Goal: Communication & Community: Answer question/provide support

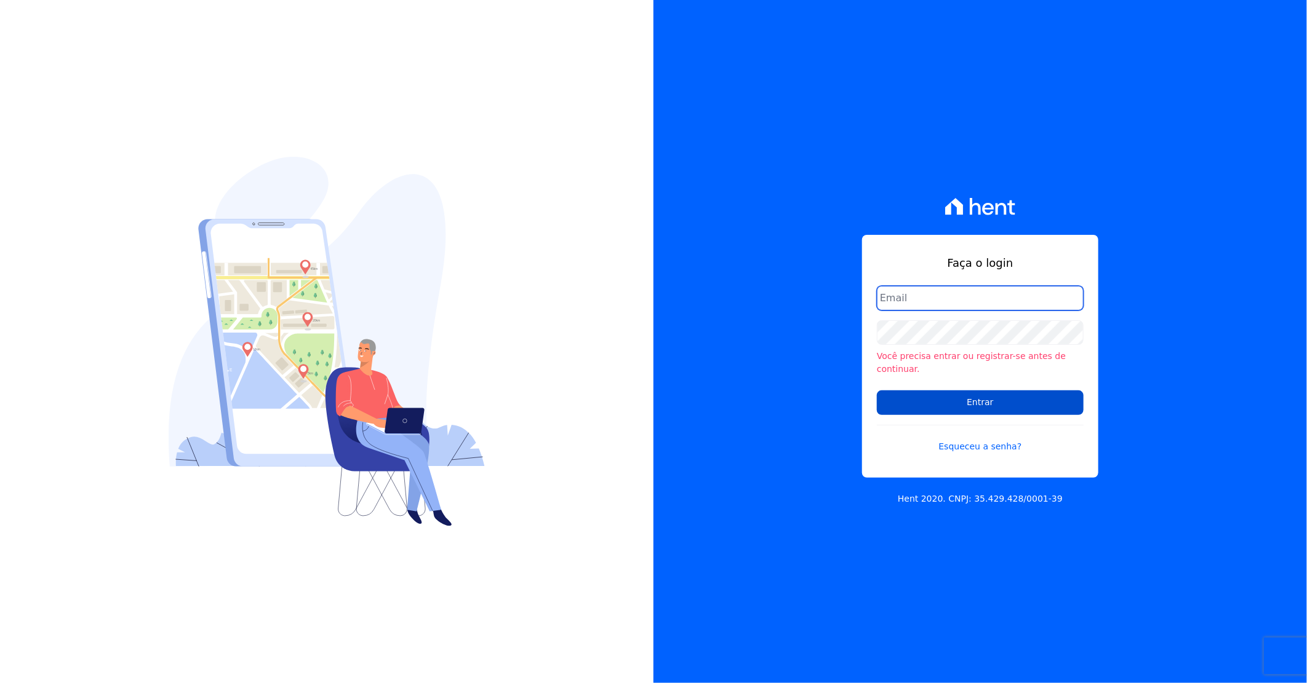
type input "[PERSON_NAME][EMAIL_ADDRESS][DOMAIN_NAME]"
click at [912, 400] on input "Entrar" at bounding box center [980, 403] width 207 height 25
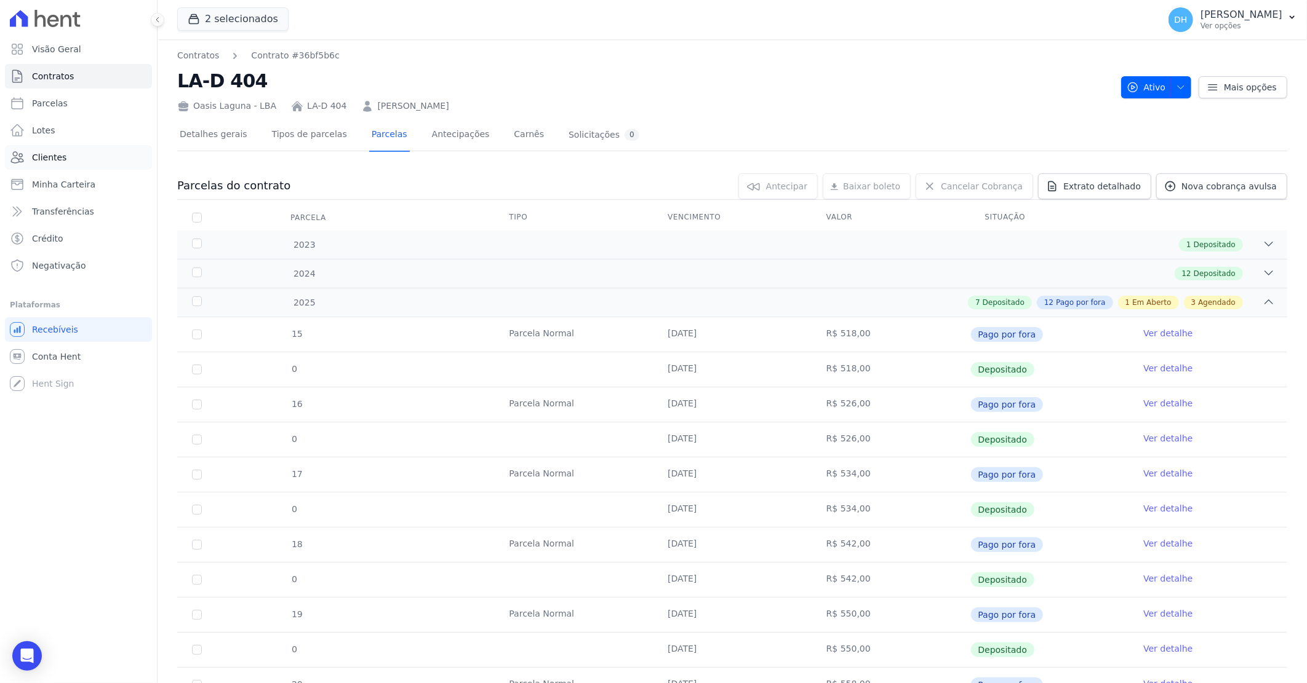
click at [55, 167] on link "Clientes" at bounding box center [78, 157] width 147 height 25
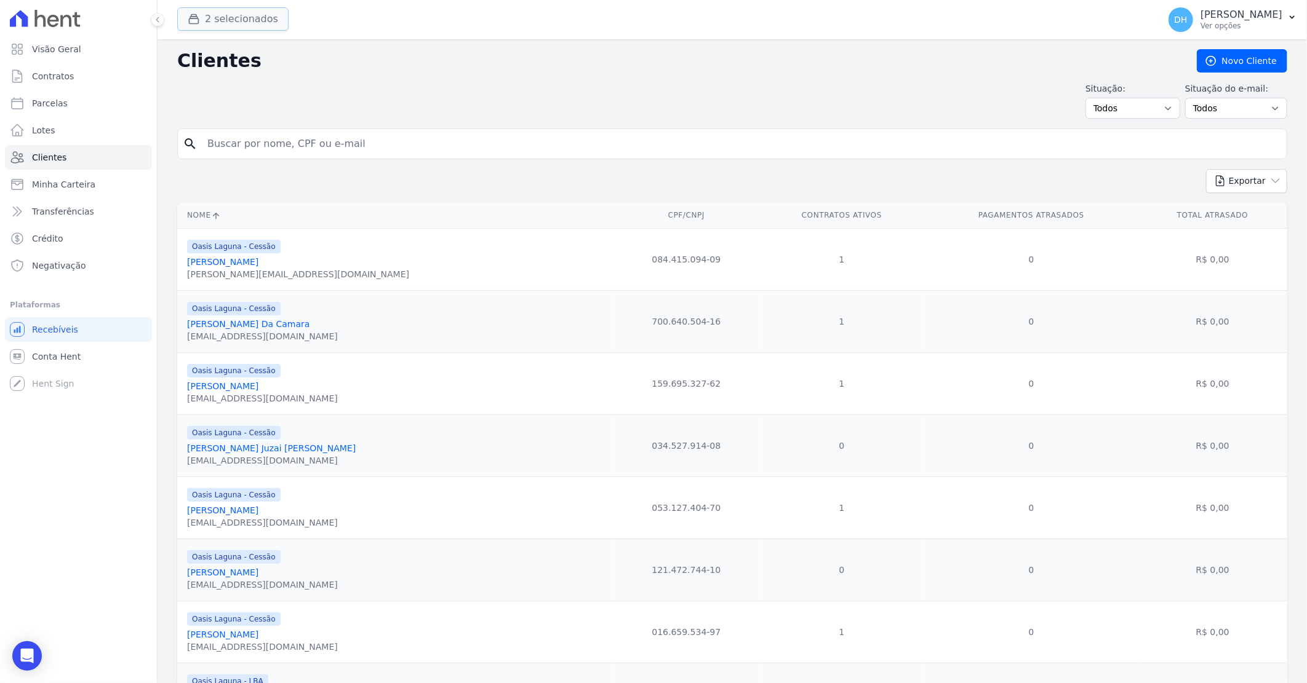
click at [262, 25] on button "2 selecionados" at bounding box center [232, 18] width 111 height 23
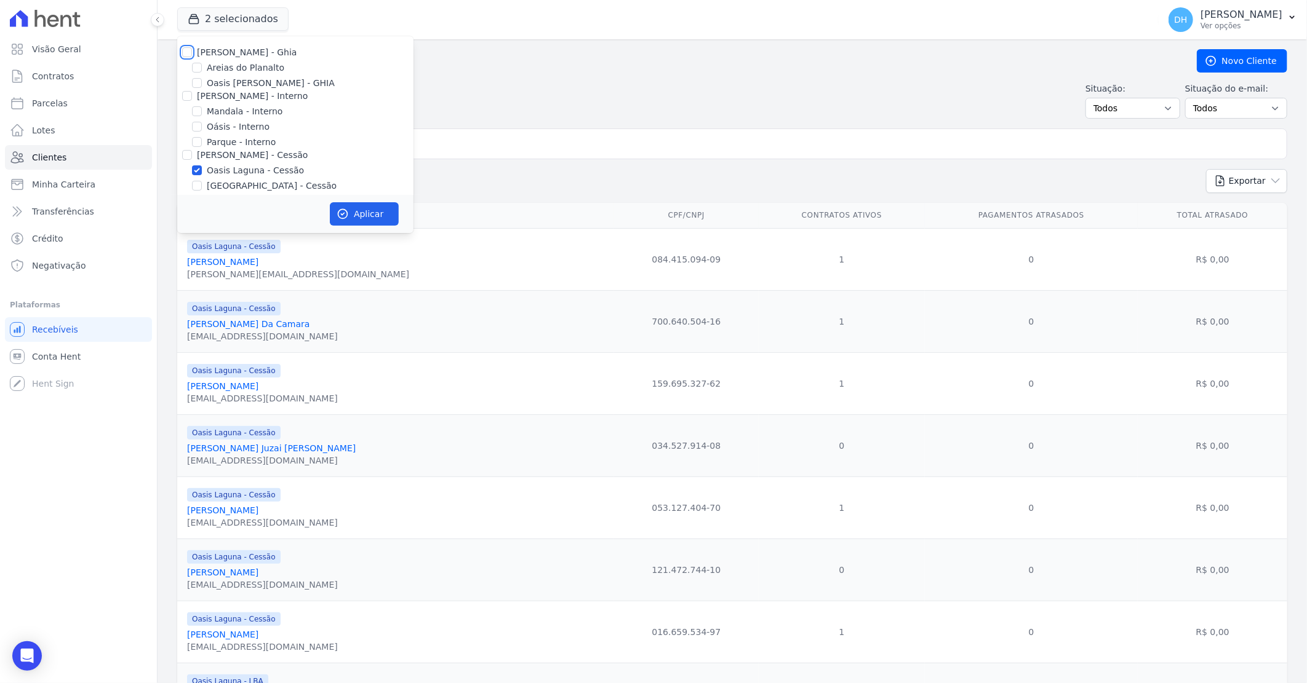
click at [188, 51] on input "Celina Guimaraes - Ghia" at bounding box center [187, 52] width 10 height 10
checkbox input "true"
click at [187, 92] on input "Celina Guimarães - Interno" at bounding box center [187, 96] width 10 height 10
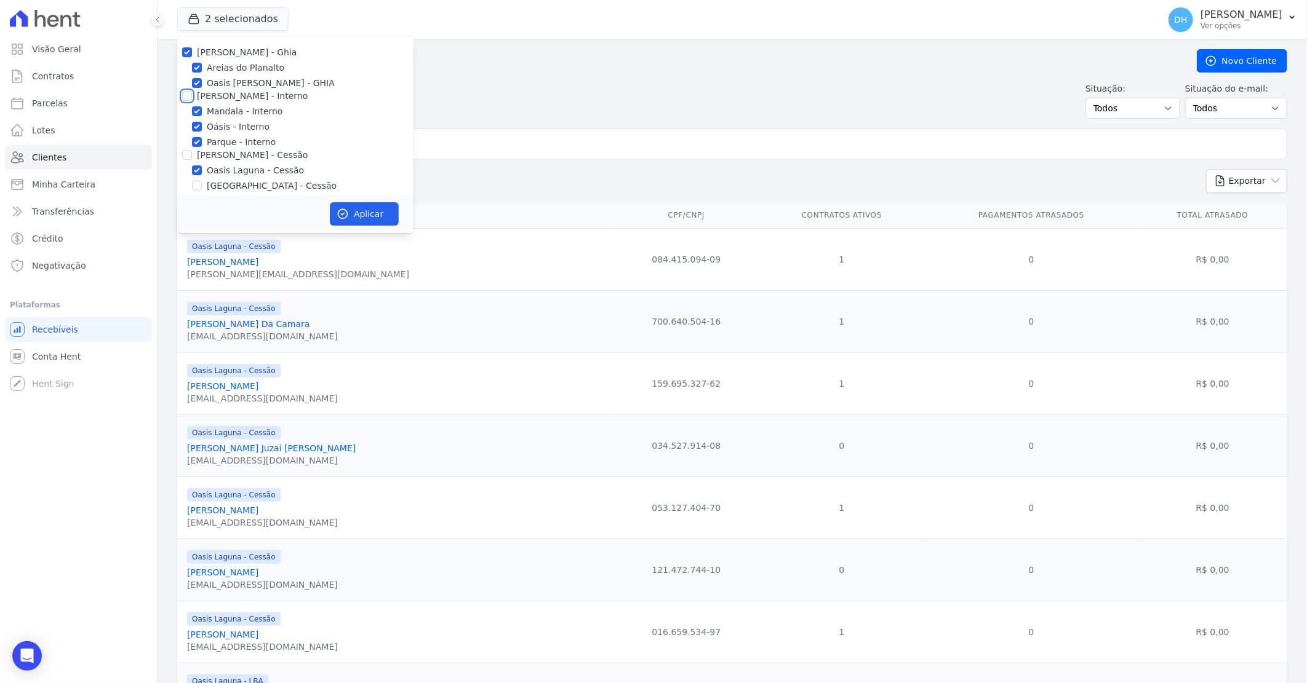
checkbox input "true"
click at [185, 156] on input "Celina Guimaraes - Cessão" at bounding box center [187, 155] width 10 height 10
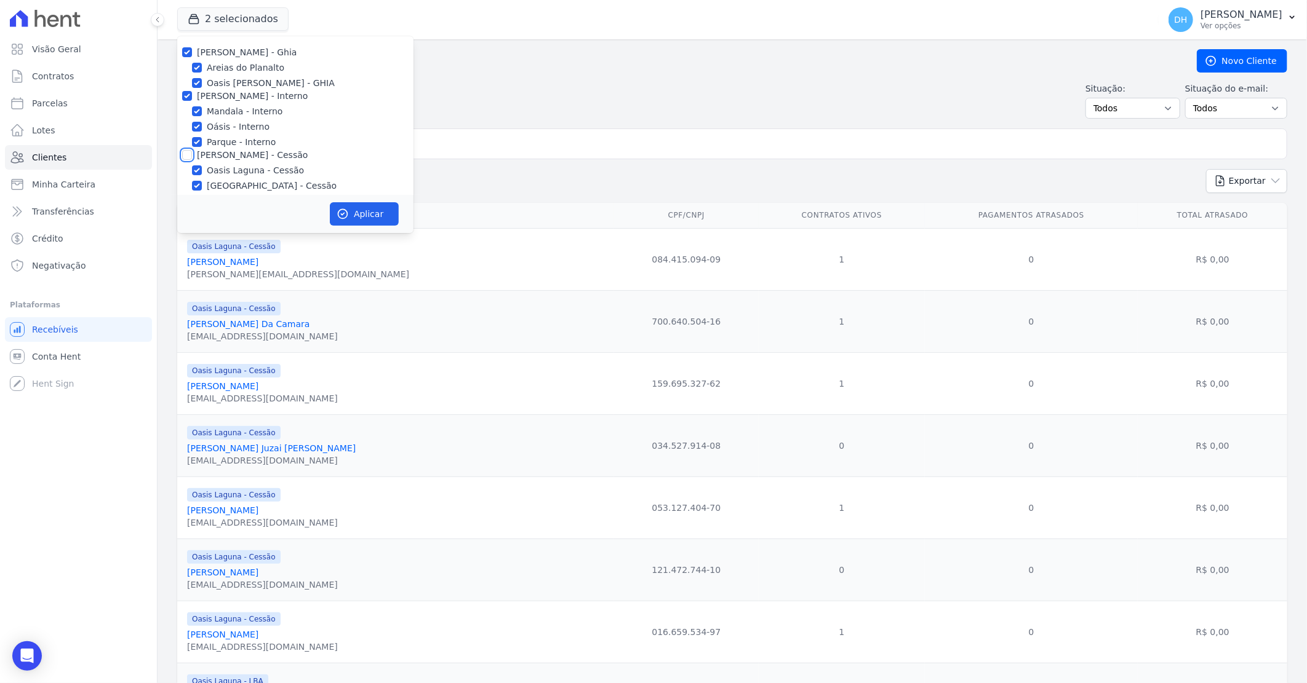
checkbox input "true"
click at [187, 102] on input "Celina Guimaraes - LBA" at bounding box center [187, 102] width 10 height 10
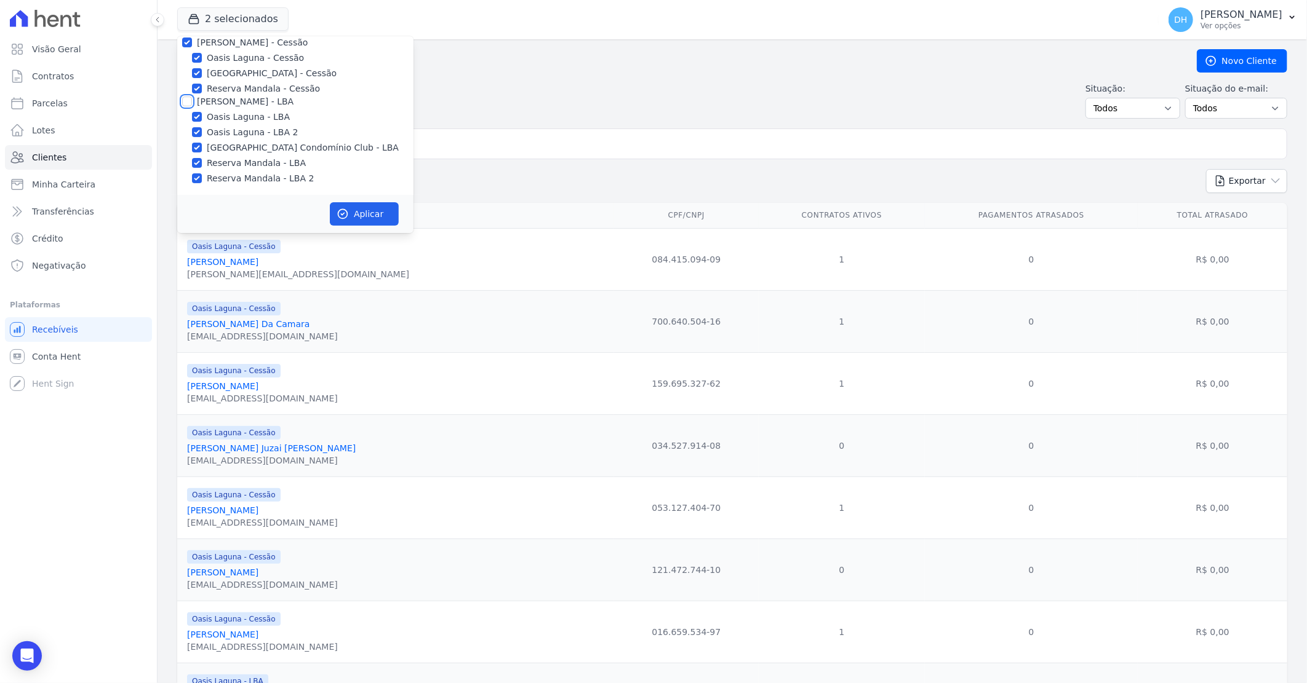
checkbox input "true"
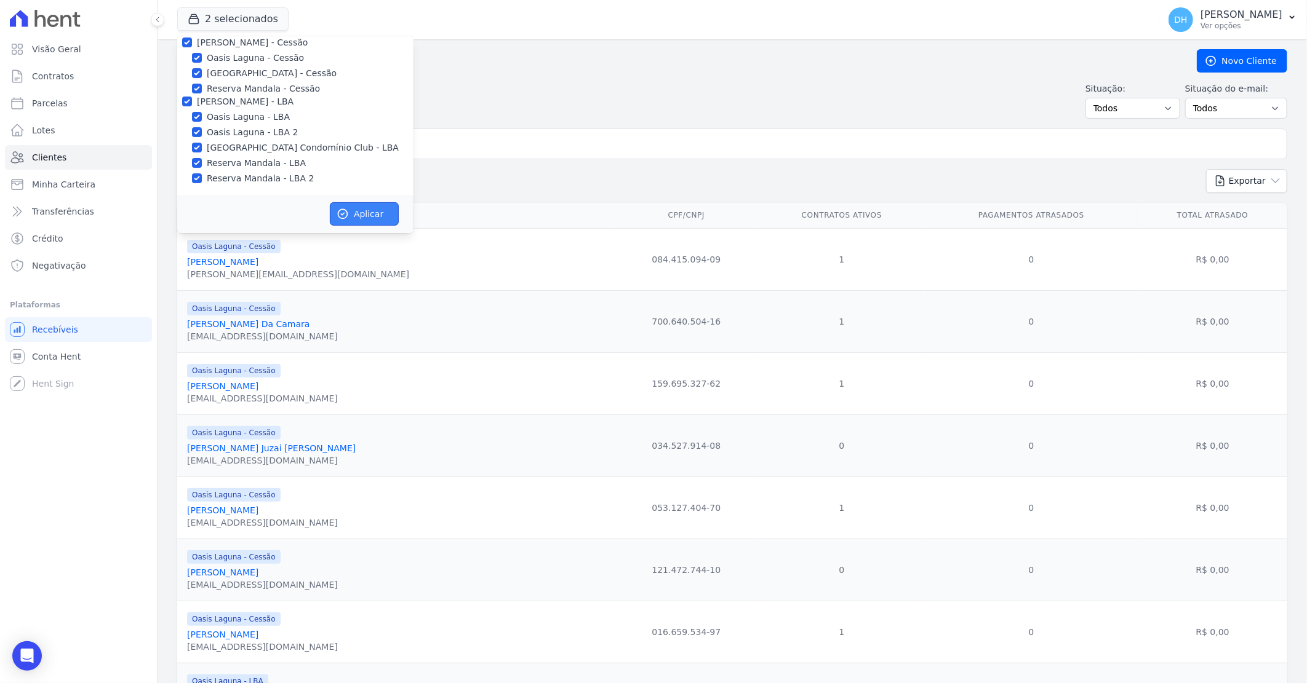
click at [372, 218] on button "Aplicar" at bounding box center [364, 213] width 69 height 23
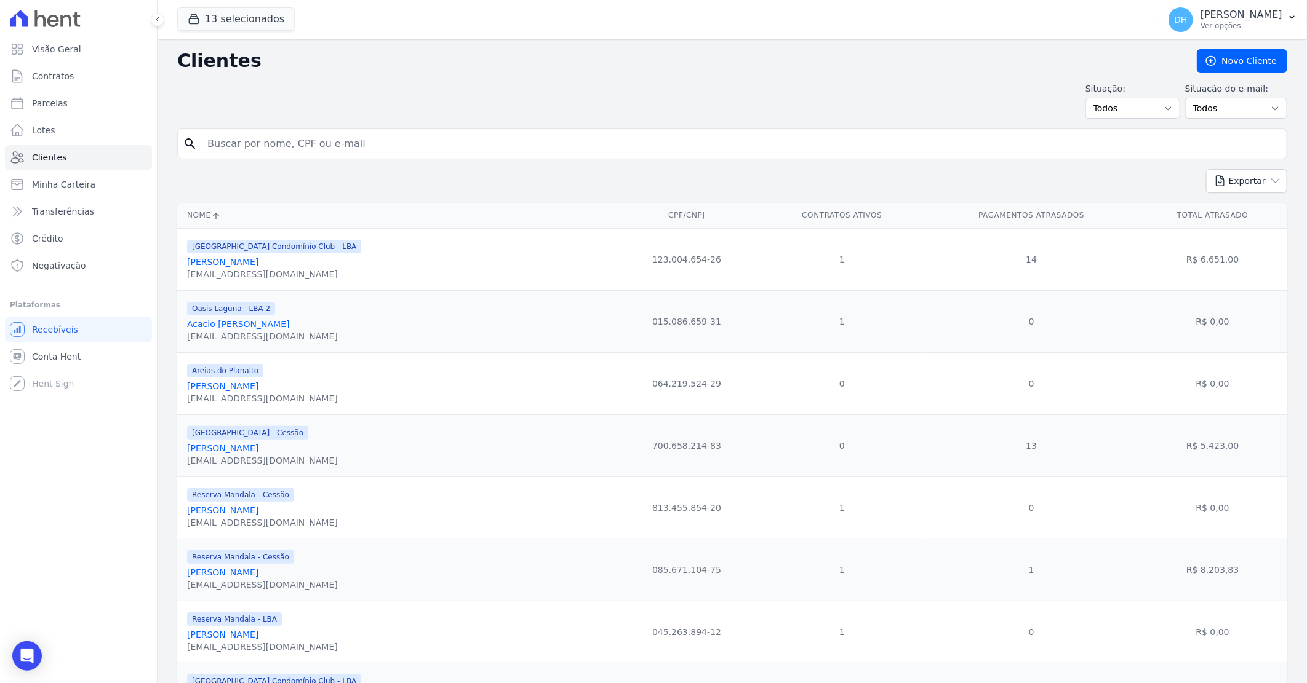
click at [268, 152] on input "search" at bounding box center [740, 144] width 1081 height 25
type input "sônia"
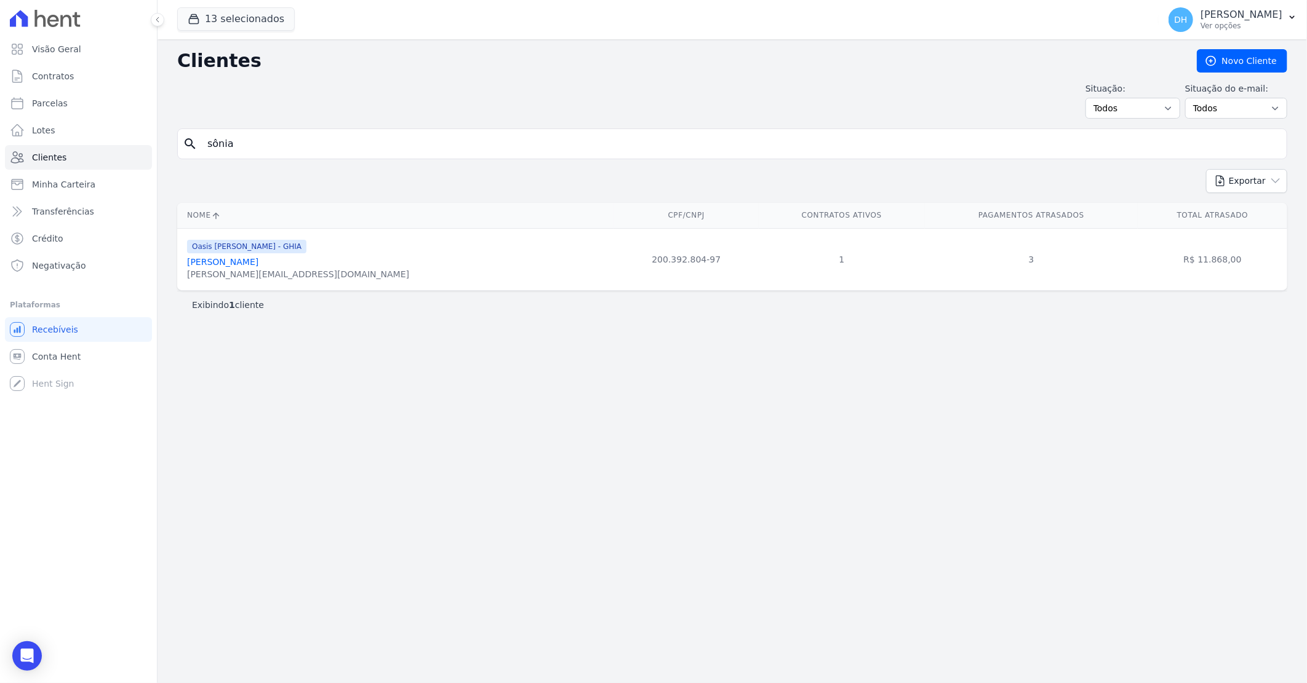
click at [258, 266] on link "Sonia Maria Dantas De Medeiros" at bounding box center [222, 262] width 71 height 10
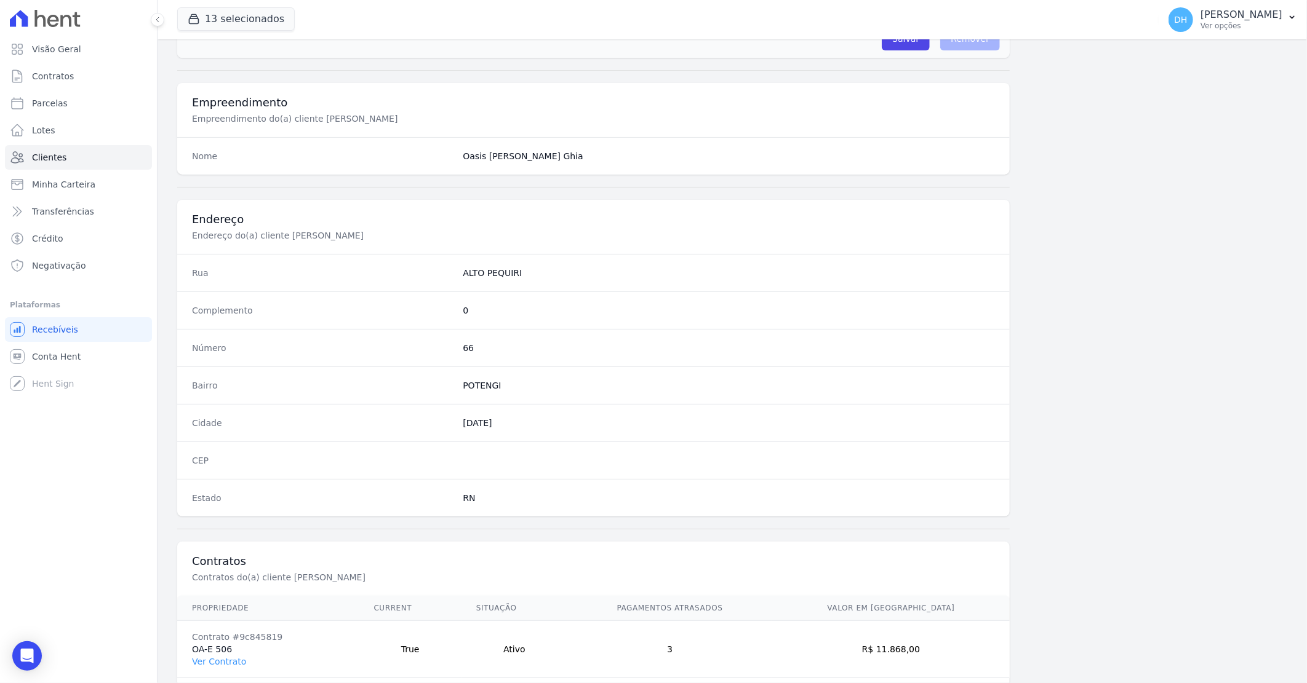
scroll to position [469, 0]
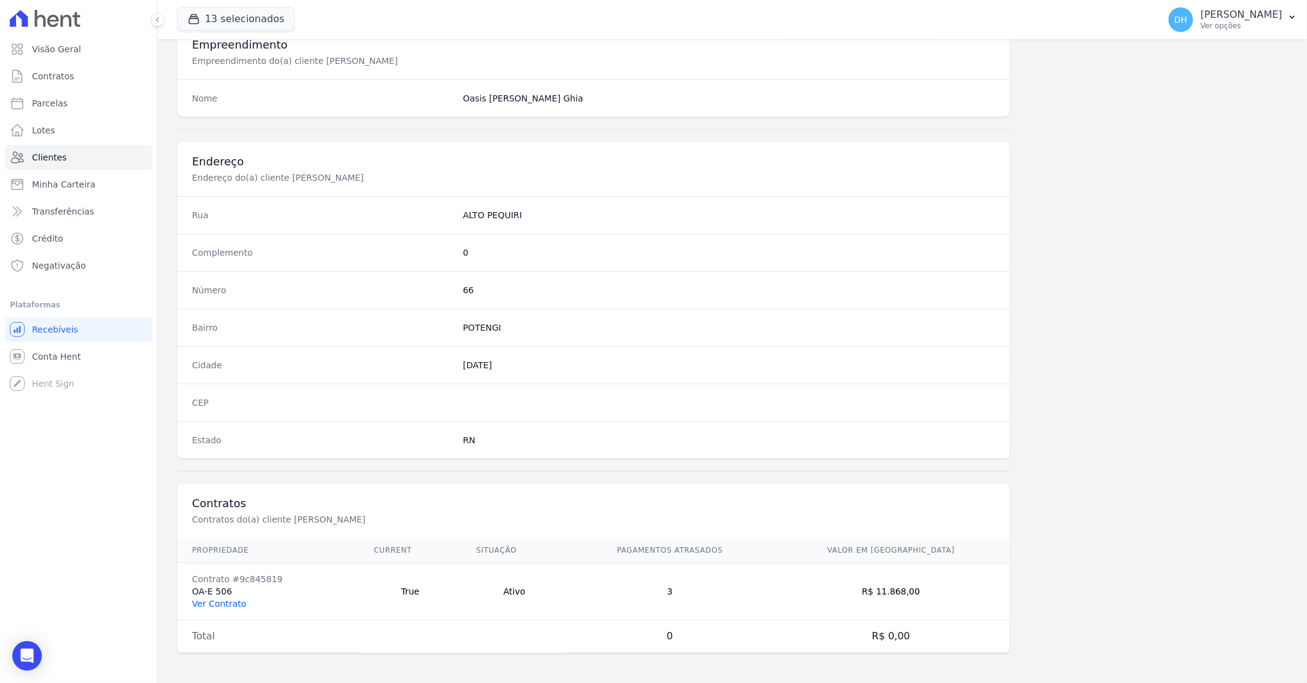
click at [235, 604] on link "Ver Contrato" at bounding box center [219, 604] width 54 height 10
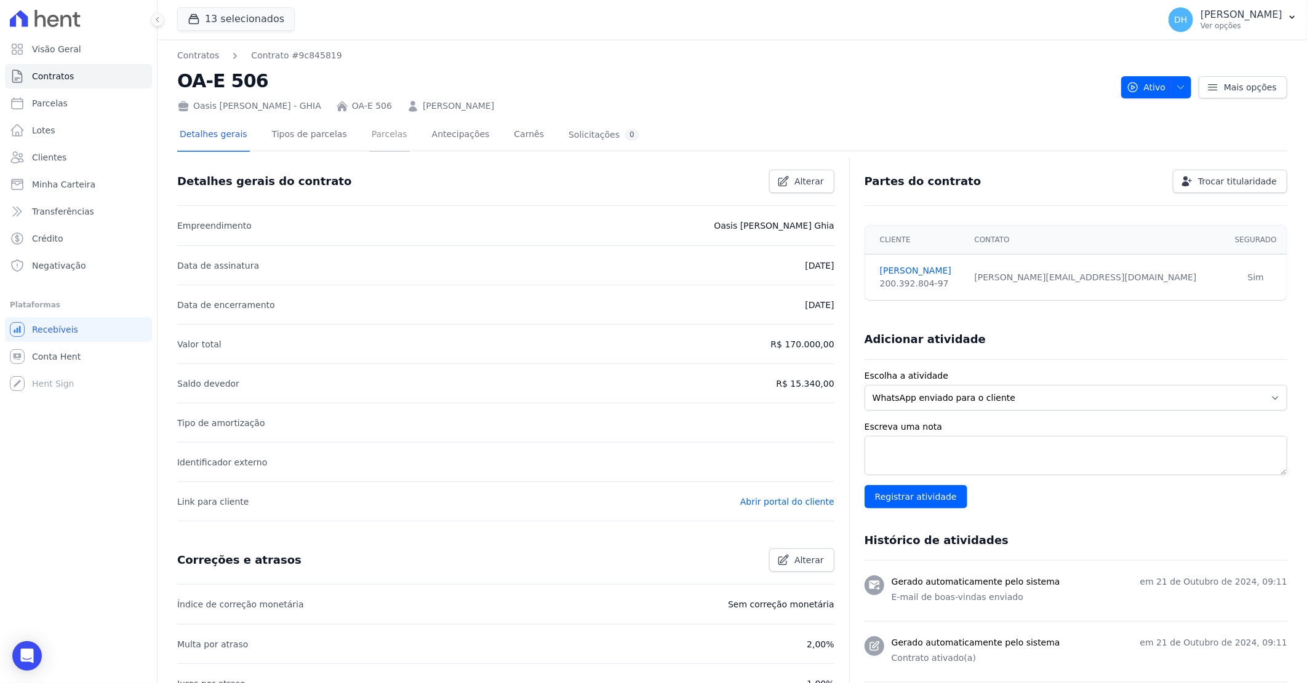
click at [369, 136] on link "Parcelas" at bounding box center [389, 135] width 41 height 33
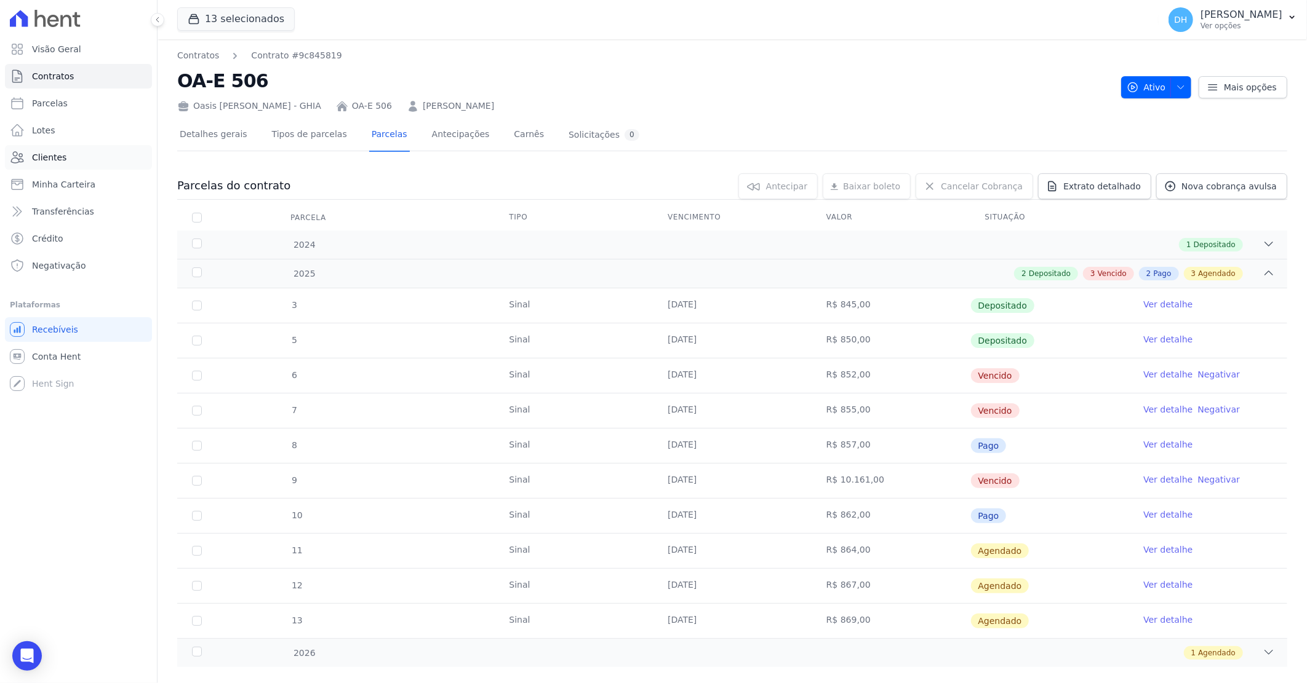
click at [78, 154] on link "Clientes" at bounding box center [78, 157] width 147 height 25
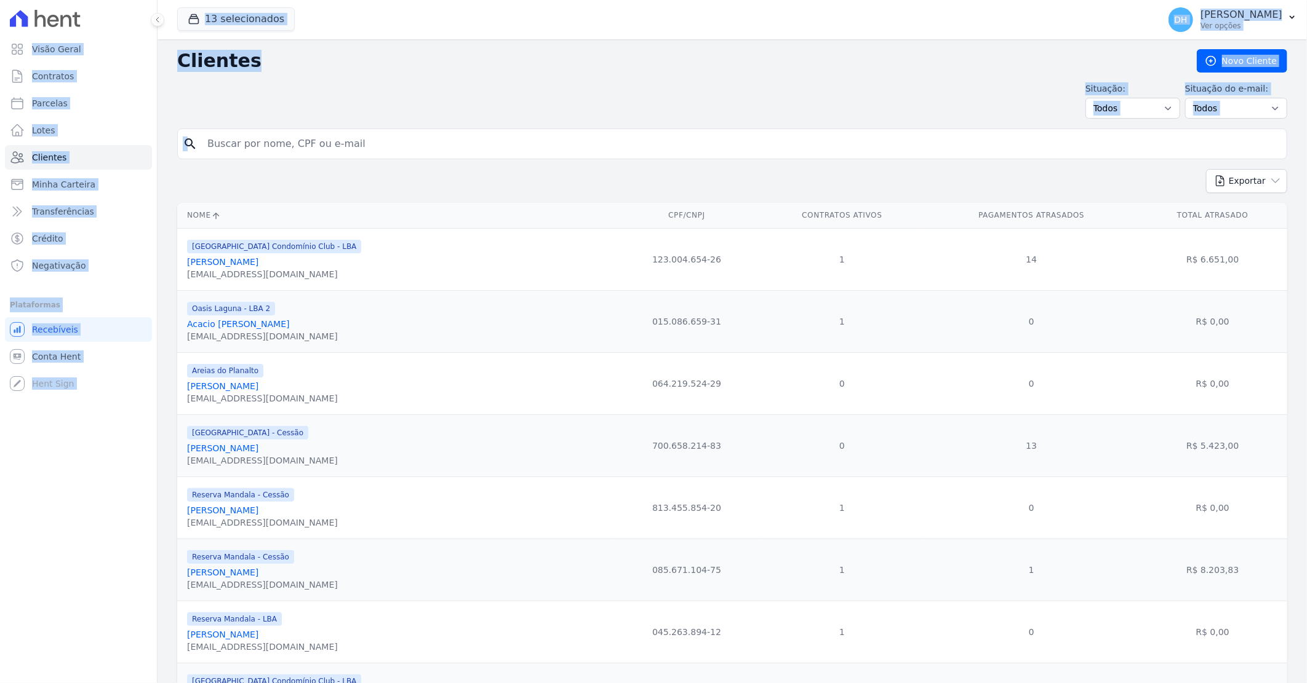
drag, startPoint x: 250, startPoint y: 144, endPoint x: 187, endPoint y: 160, distance: 64.8
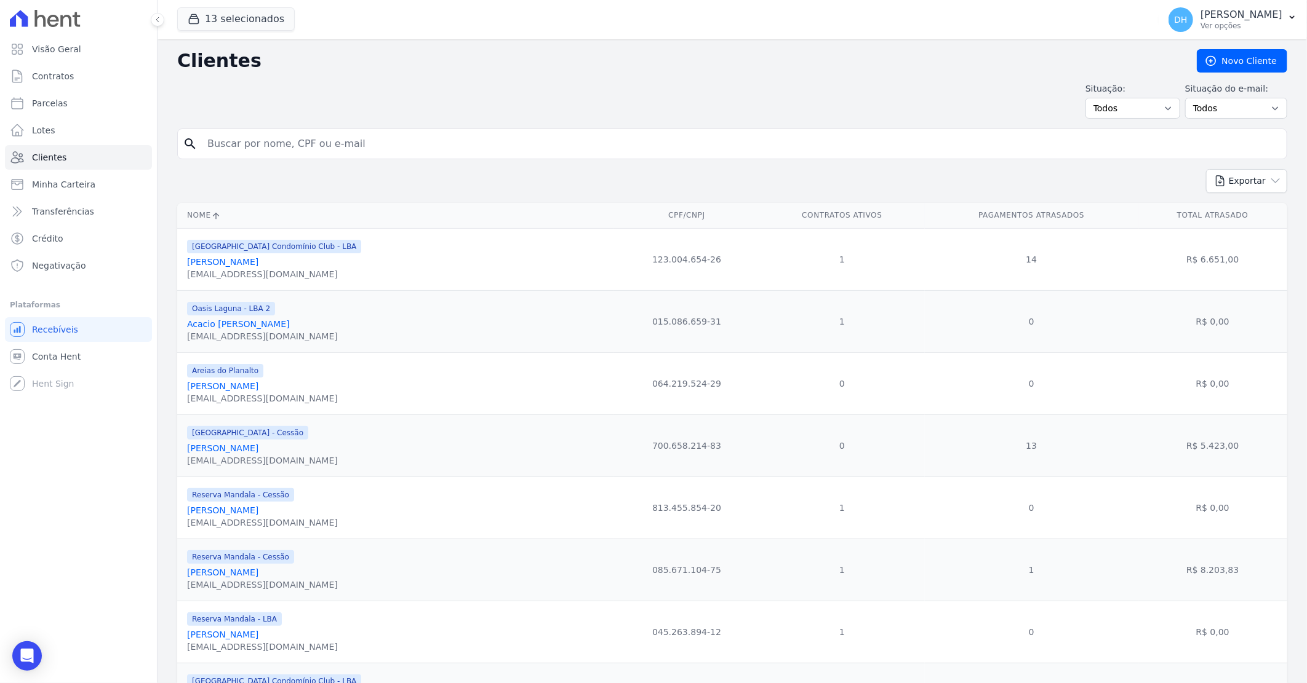
click at [287, 138] on input "search" at bounding box center [740, 144] width 1081 height 25
type input "bruna"
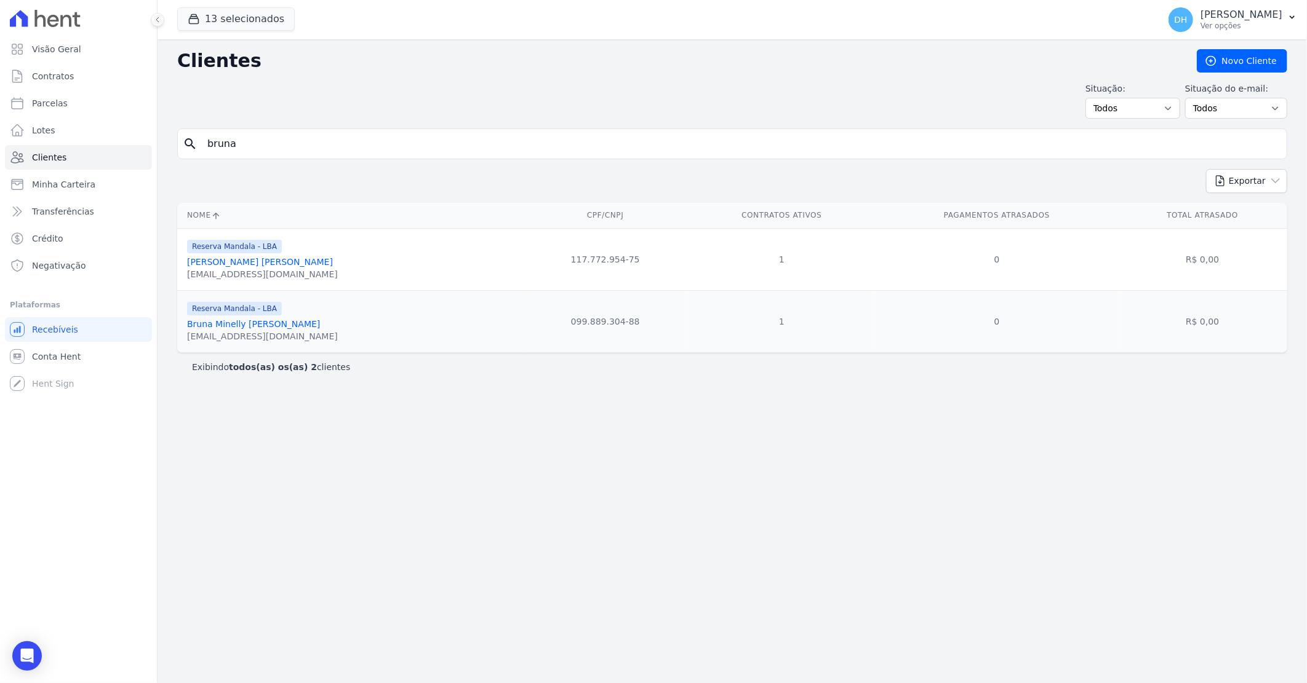
click at [288, 259] on link "Bruna Hellen De Castro Dantas Barbosa" at bounding box center [260, 262] width 146 height 10
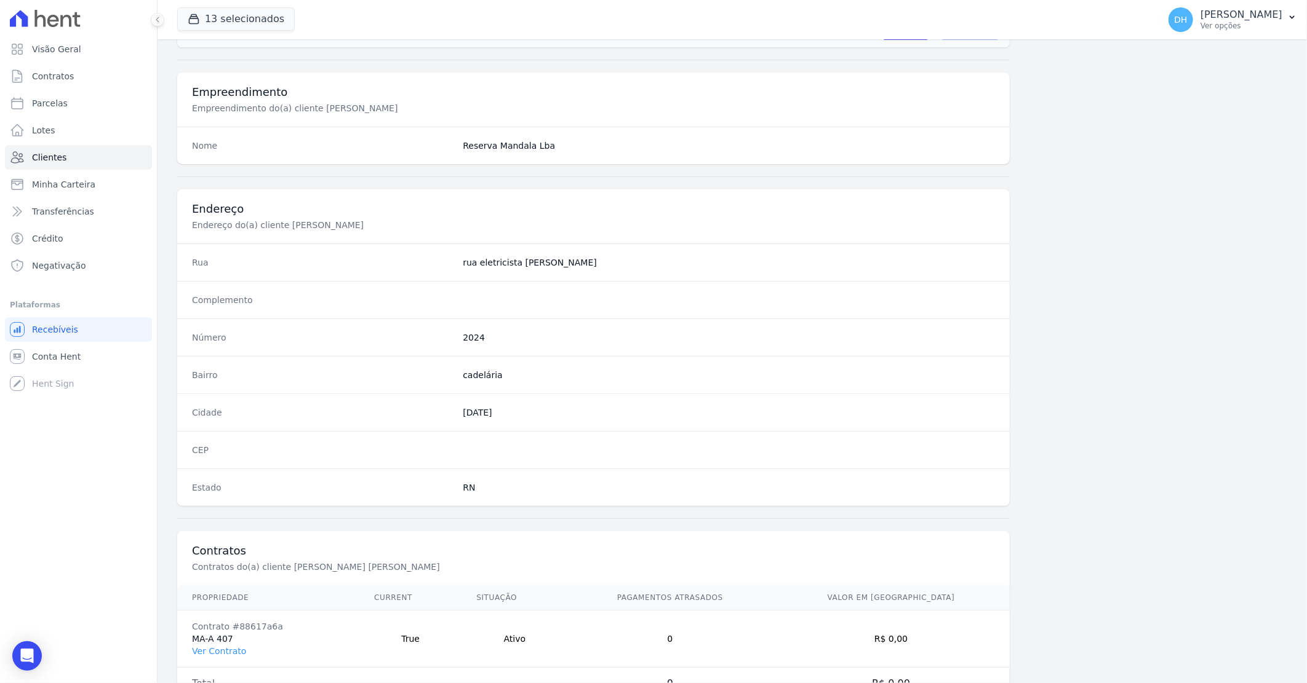
scroll to position [469, 0]
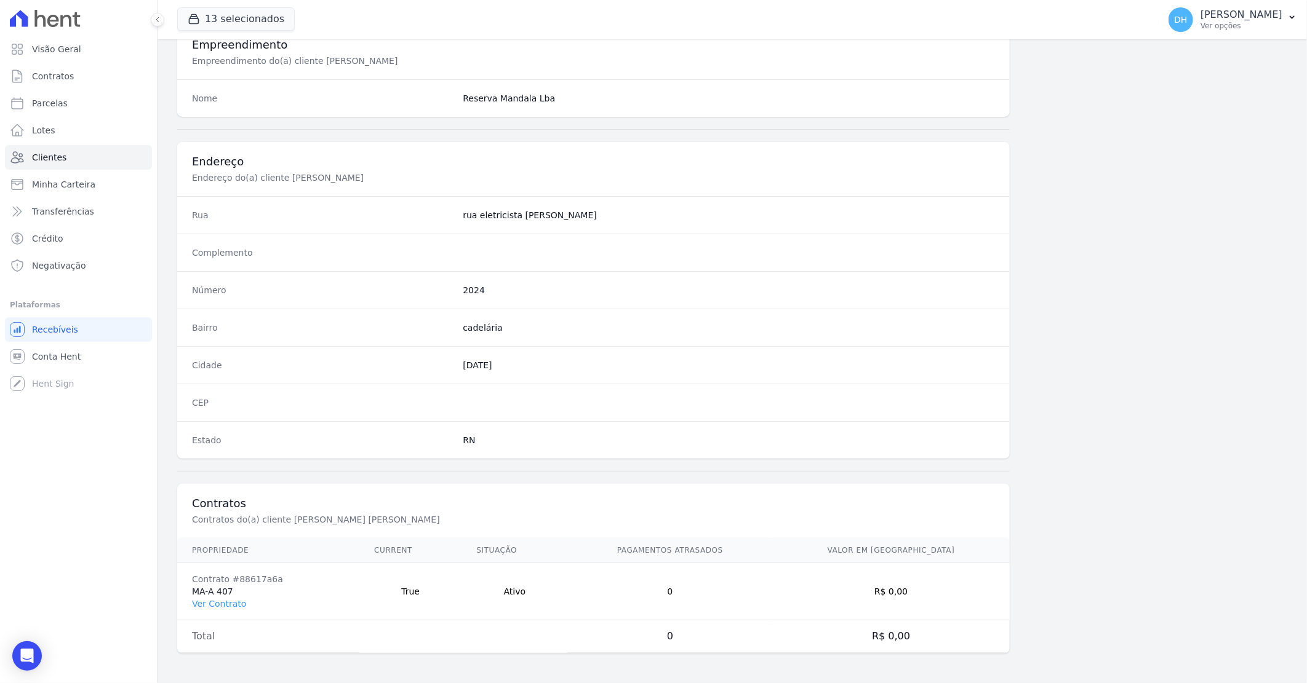
click at [208, 611] on td "Contrato #88617a6a MA-A 407 Ver Contrato" at bounding box center [268, 592] width 182 height 57
click at [215, 604] on link "Ver Contrato" at bounding box center [219, 604] width 54 height 10
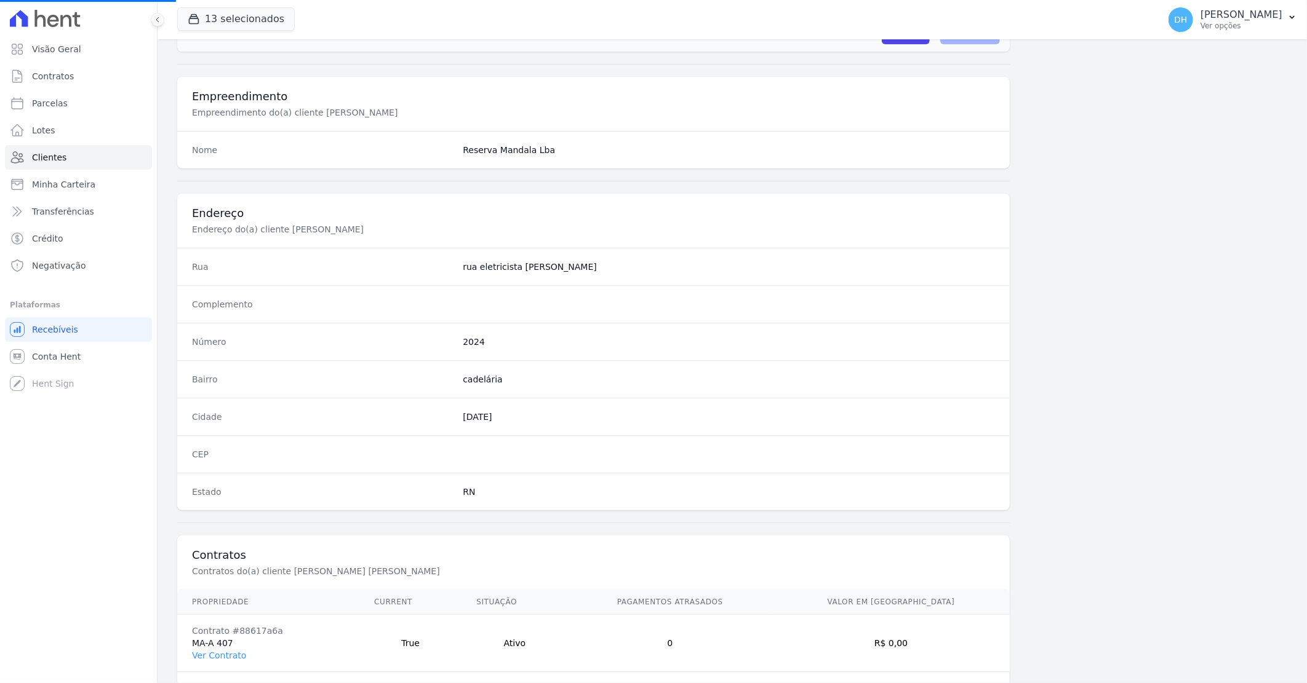
scroll to position [265, 0]
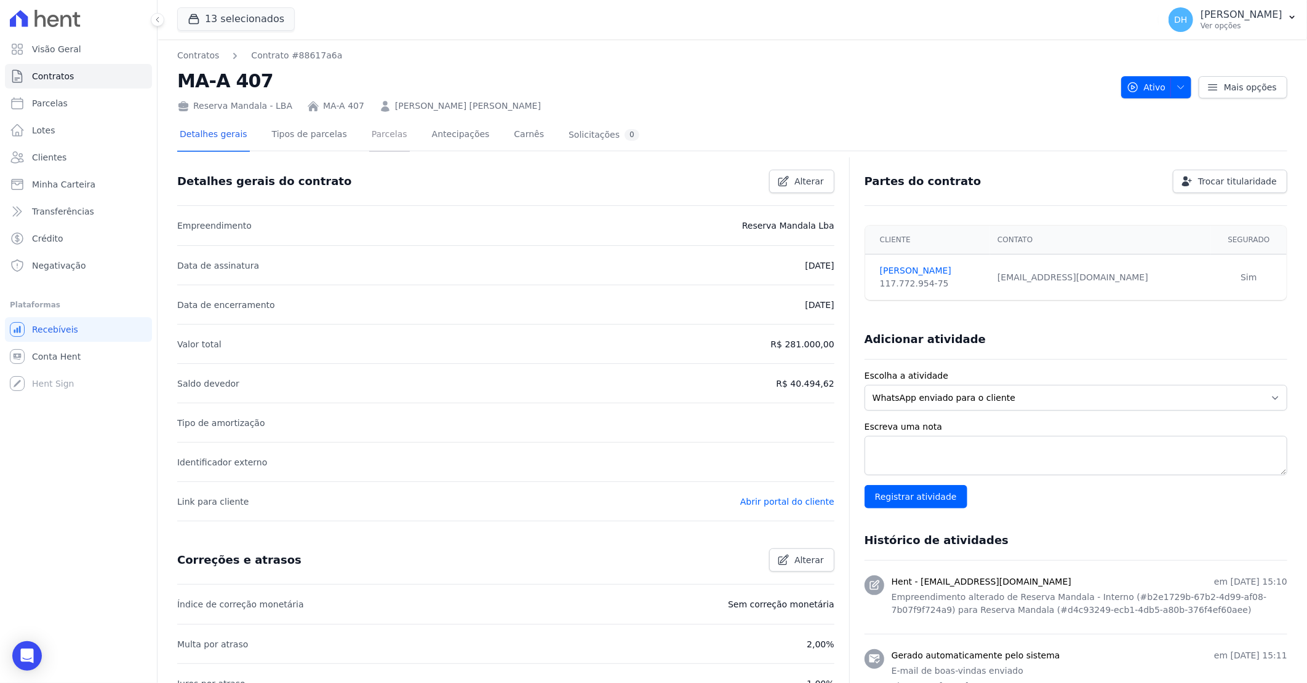
click at [377, 138] on link "Parcelas" at bounding box center [389, 135] width 41 height 33
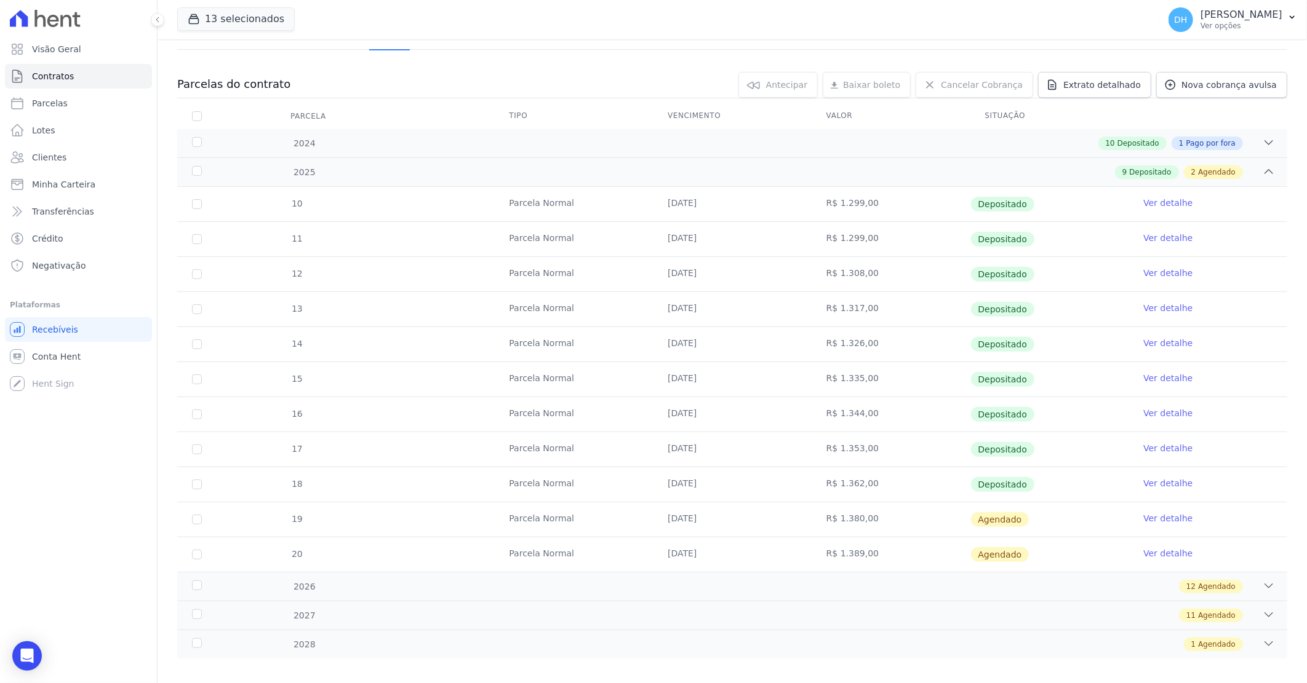
scroll to position [114, 0]
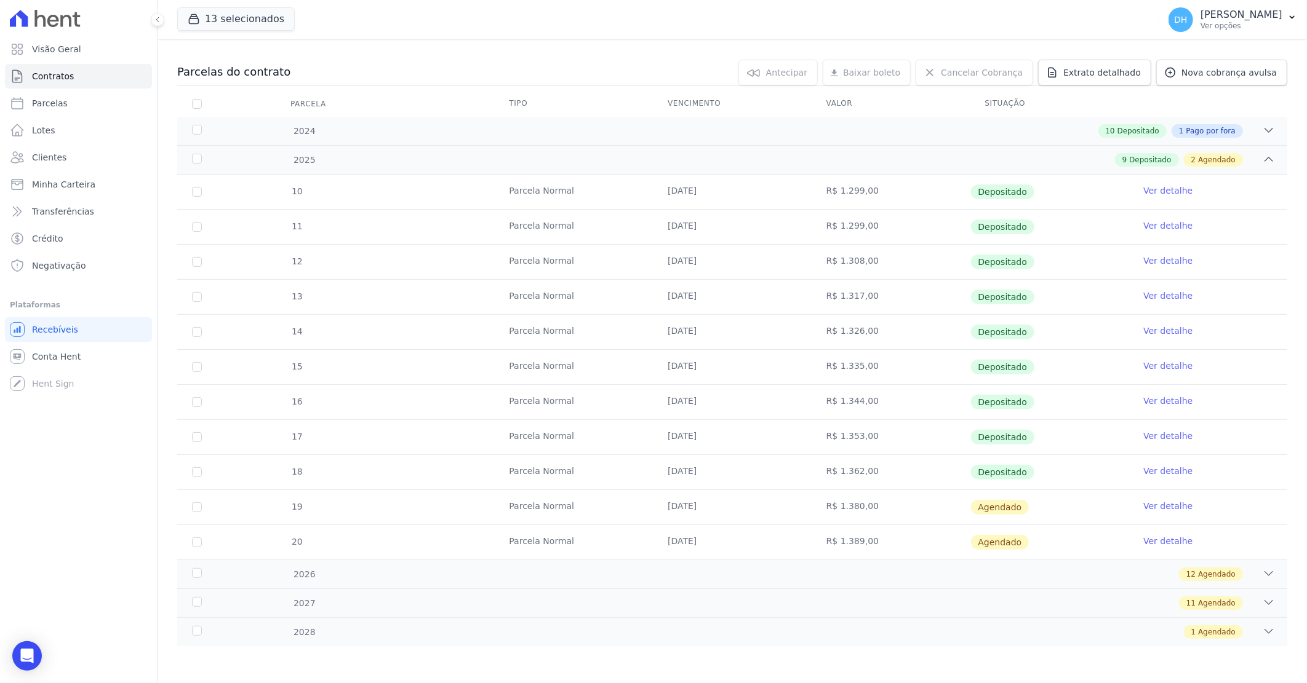
click at [42, 660] on div "Visão Geral Contratos Parcelas Lotes Clientes Minha Carteira Transferências Cré…" at bounding box center [78, 341] width 157 height 683
click at [35, 662] on div "Open Intercom Messenger" at bounding box center [27, 656] width 33 height 33
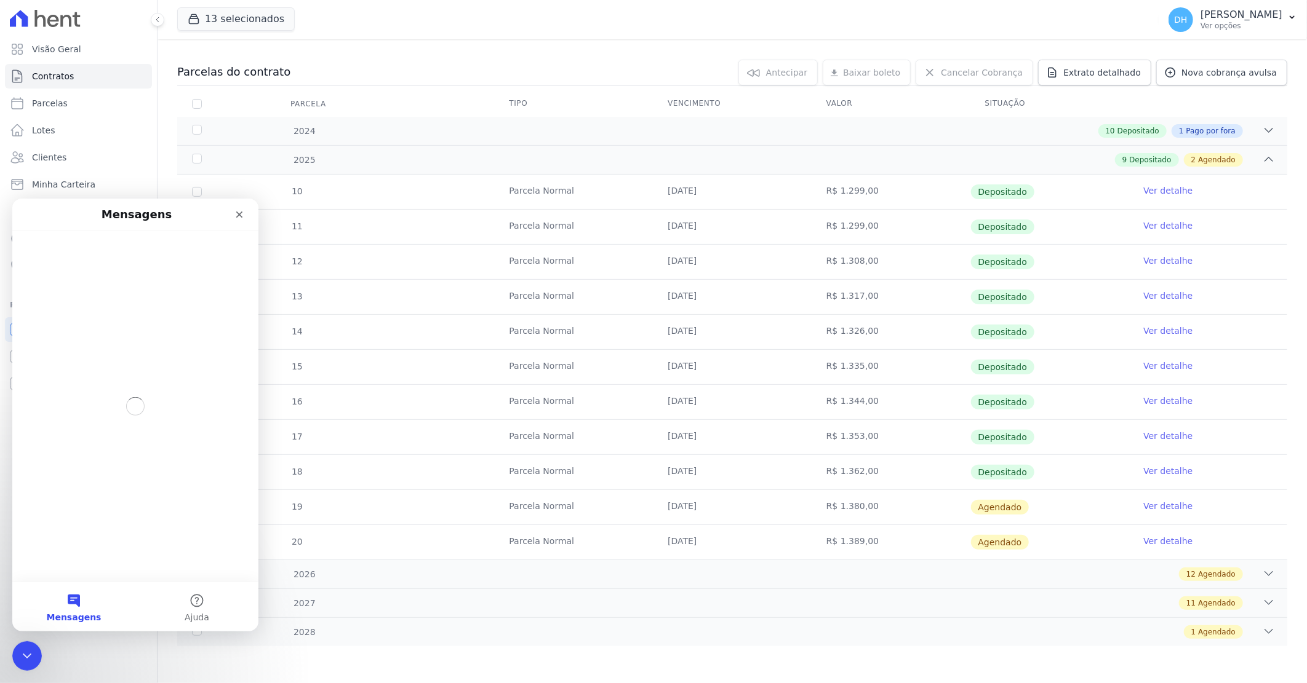
scroll to position [0, 0]
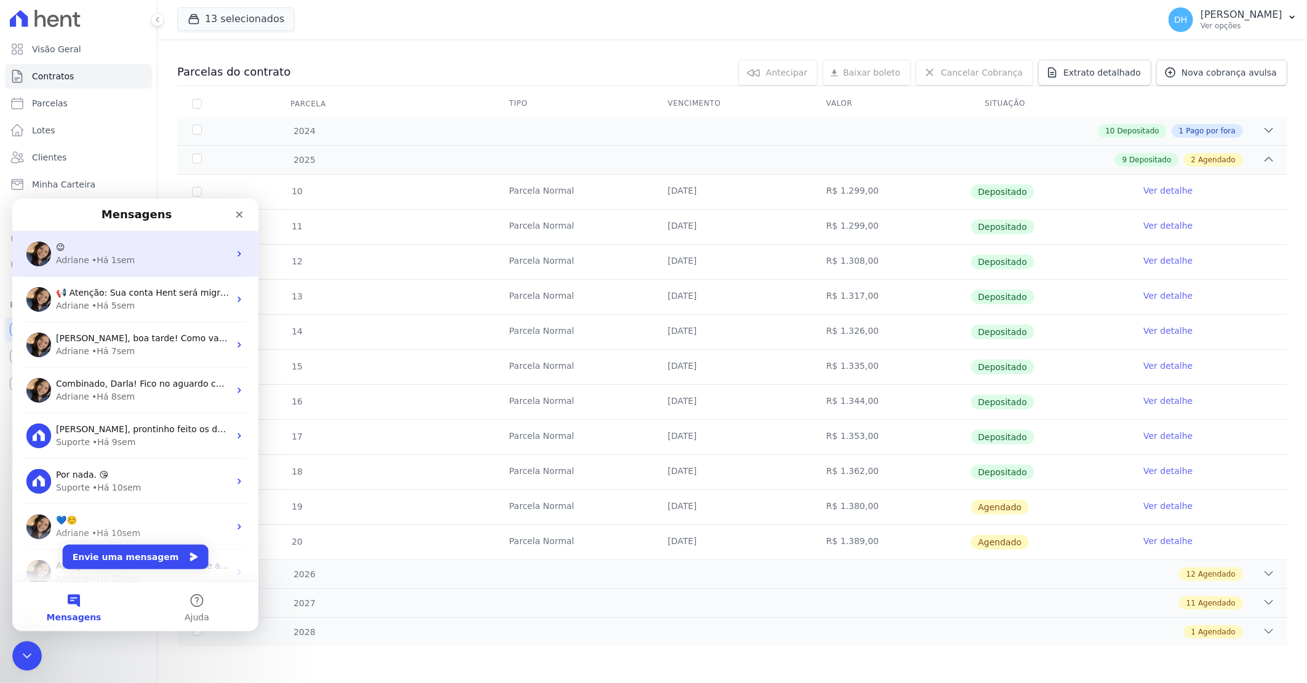
click at [158, 250] on div "😉" at bounding box center [142, 247] width 173 height 13
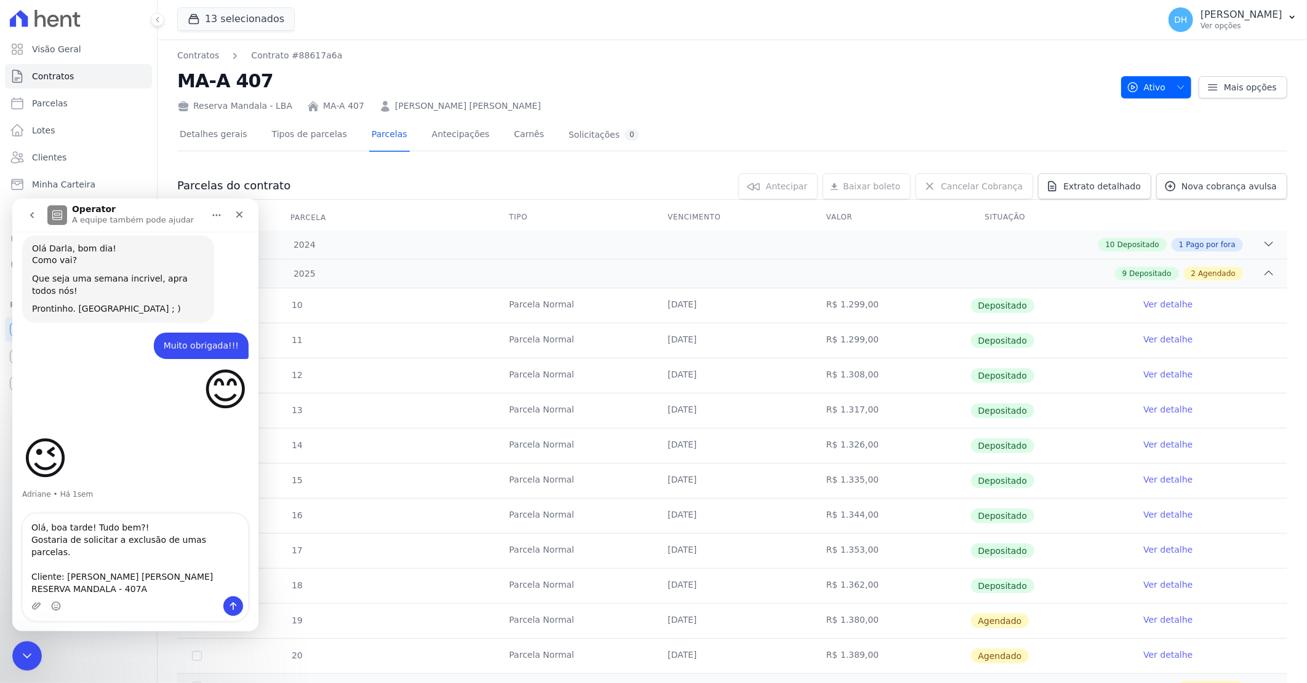
scroll to position [1590, 0]
click at [36, 585] on textarea "Olá, boa tarde! Tudo bem?! Gostaria de solicitar a exclusão de umas parcelas. C…" at bounding box center [135, 555] width 225 height 82
paste textarea "https://app.hent.com.br/manager/contracts/88617a6a-0f12-442b-b403-9cedd8796bb4/…"
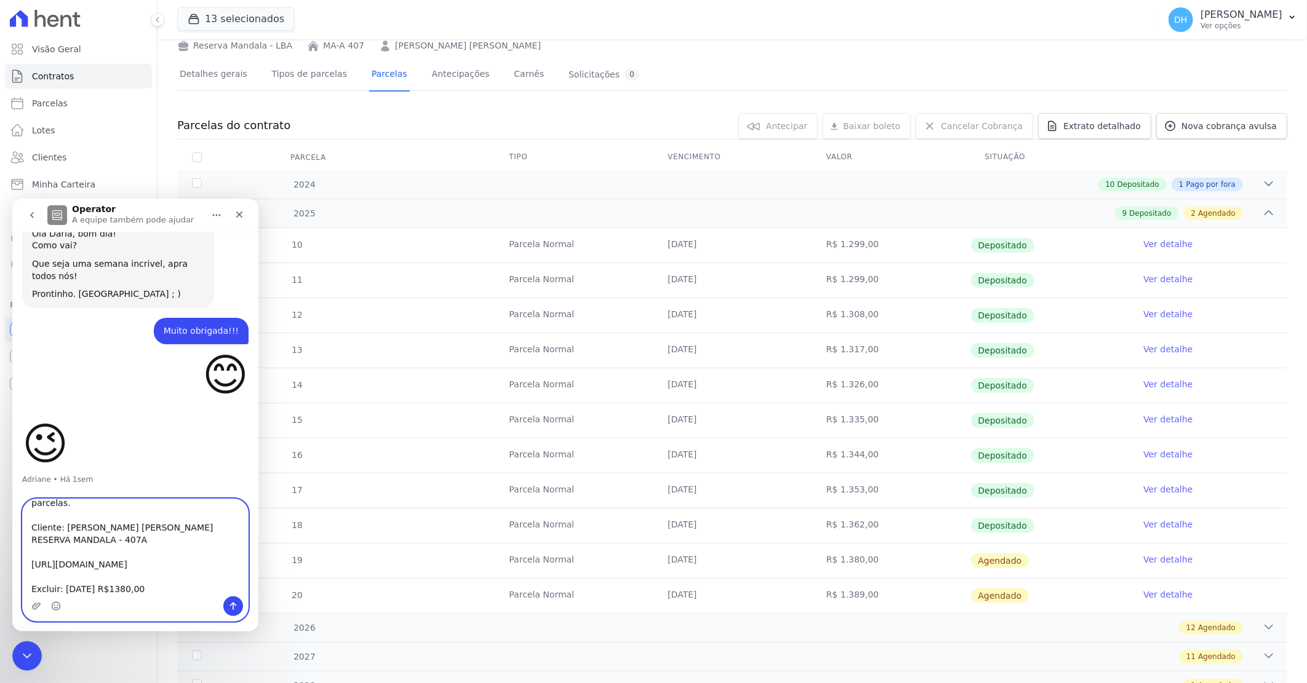
scroll to position [114, 0]
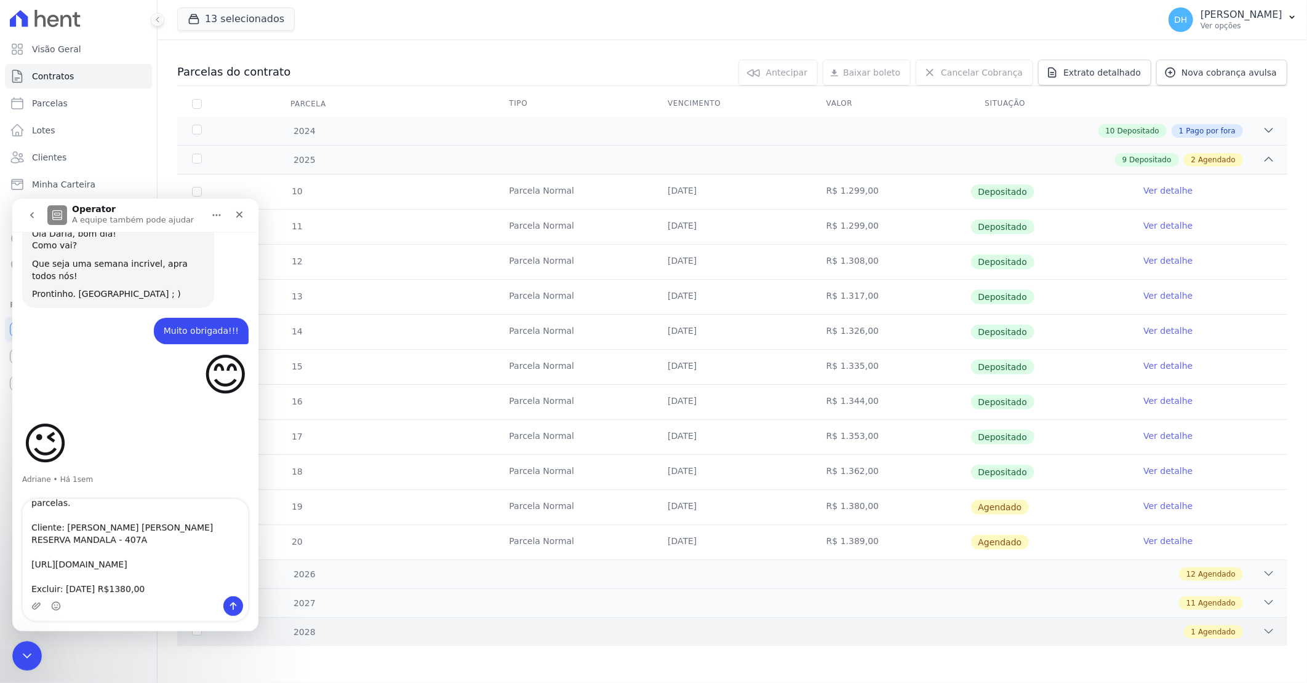
click at [699, 631] on div "1 Agendado" at bounding box center [787, 633] width 976 height 14
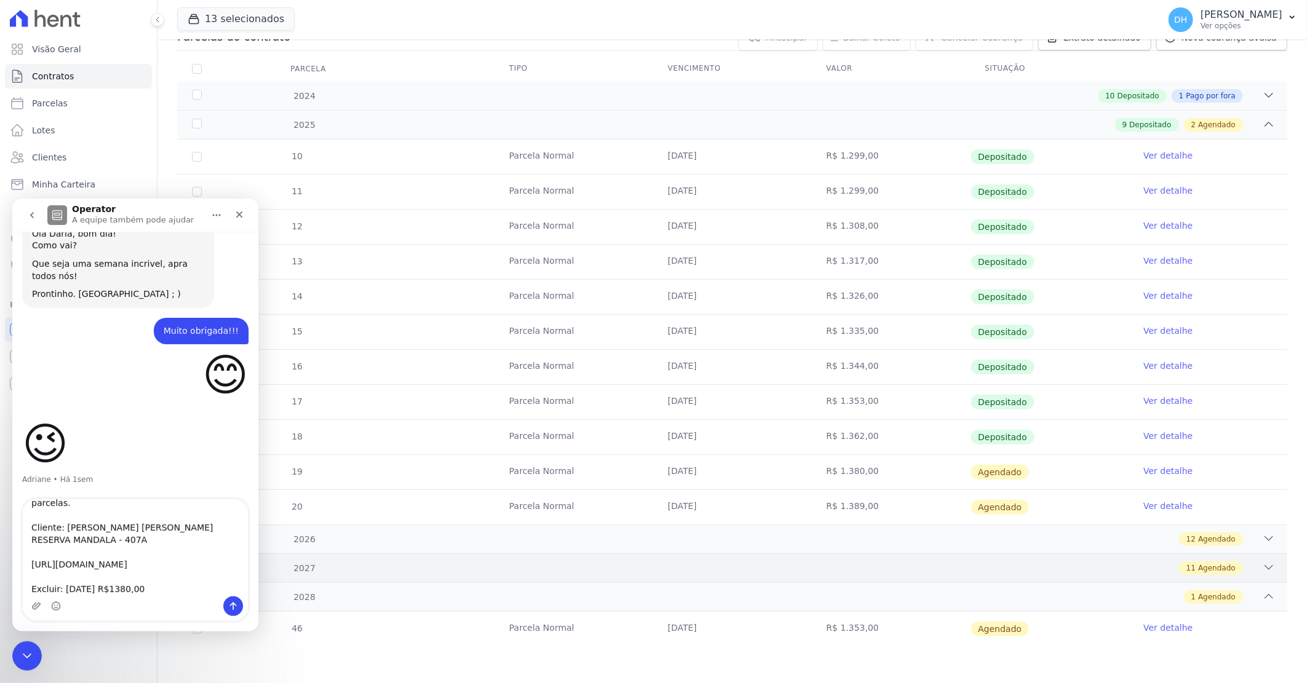
click at [795, 566] on div "11 Agendado" at bounding box center [787, 569] width 976 height 14
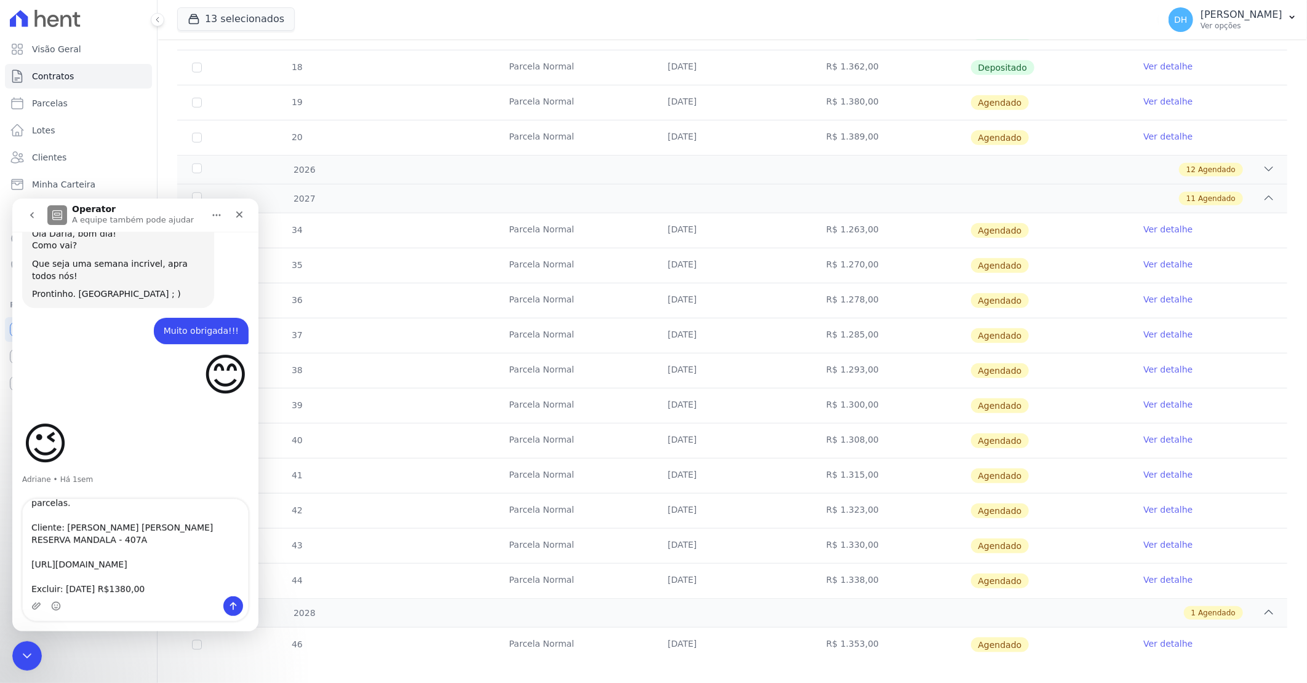
scroll to position [535, 0]
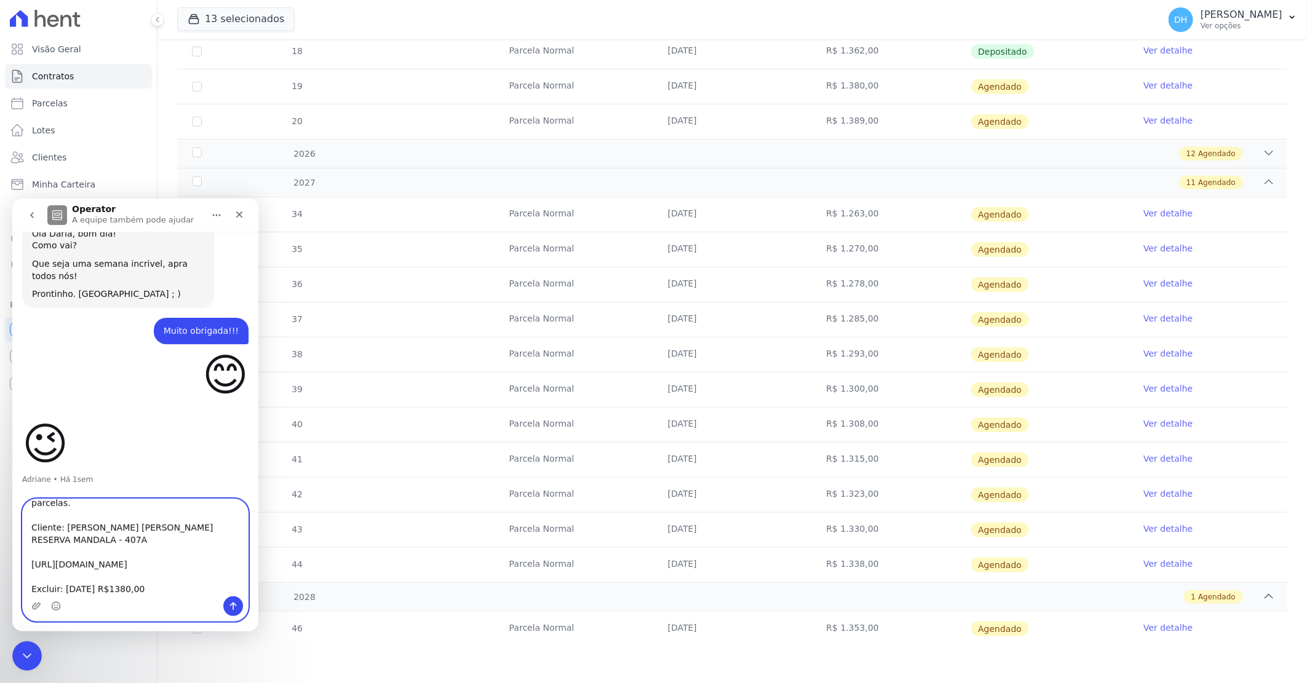
click at [154, 576] on textarea "Olá, boa tarde! Tudo bem?! Gostaria de solicitar a exclusão de umas parcelas. C…" at bounding box center [135, 547] width 225 height 97
click at [74, 575] on textarea "Olá, boa tarde! Tudo bem?! Gostaria de solicitar a exclusão de umas parcelas. C…" at bounding box center [135, 547] width 225 height 97
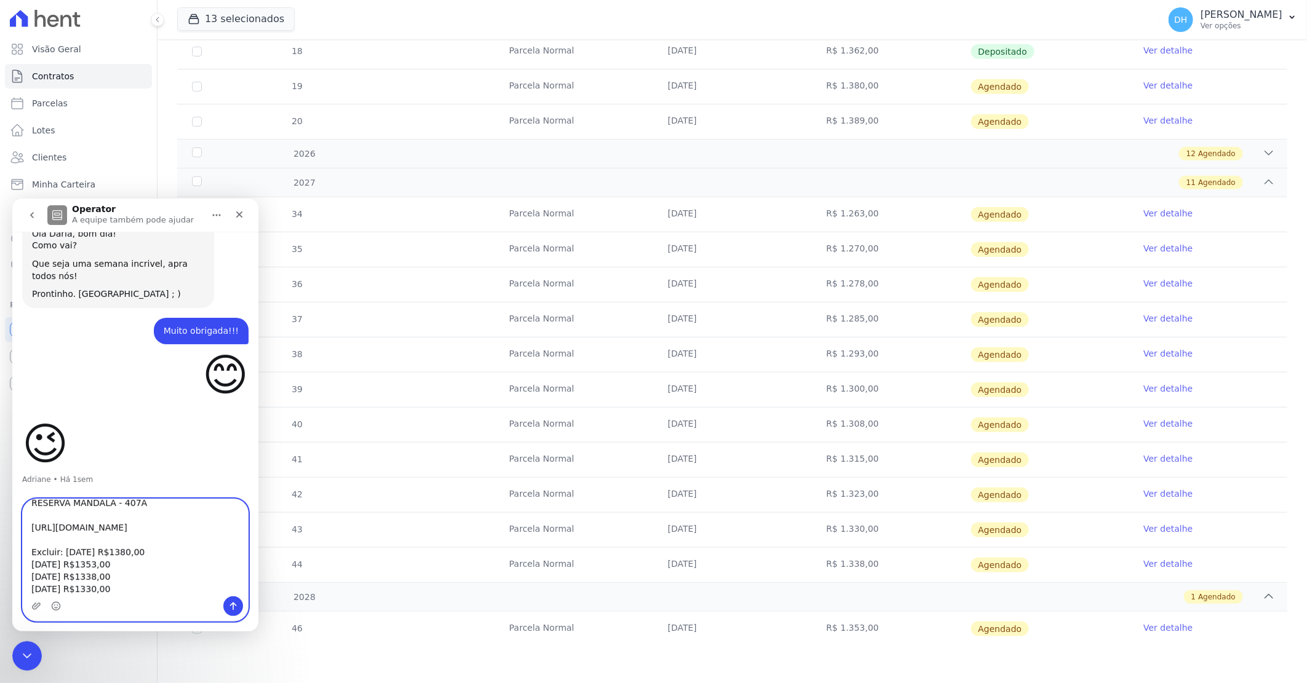
type textarea "Olá, boa tarde! Tudo bem?! Gostaria de solicitar a exclusão de umas parcelas. C…"
click at [225, 607] on button "Enviar uma mensagem" at bounding box center [233, 606] width 20 height 20
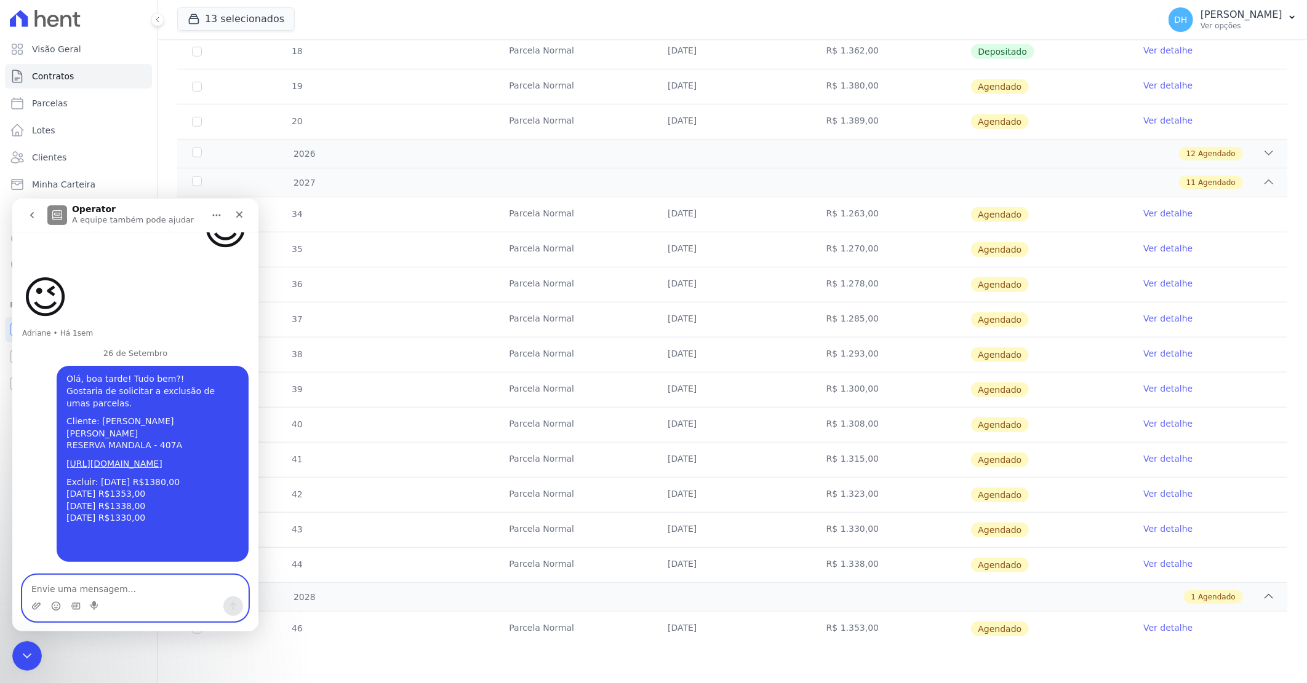
scroll to position [1775, 0]
click at [22, 659] on icon "Encerramento do Messenger da Intercom" at bounding box center [25, 654] width 15 height 15
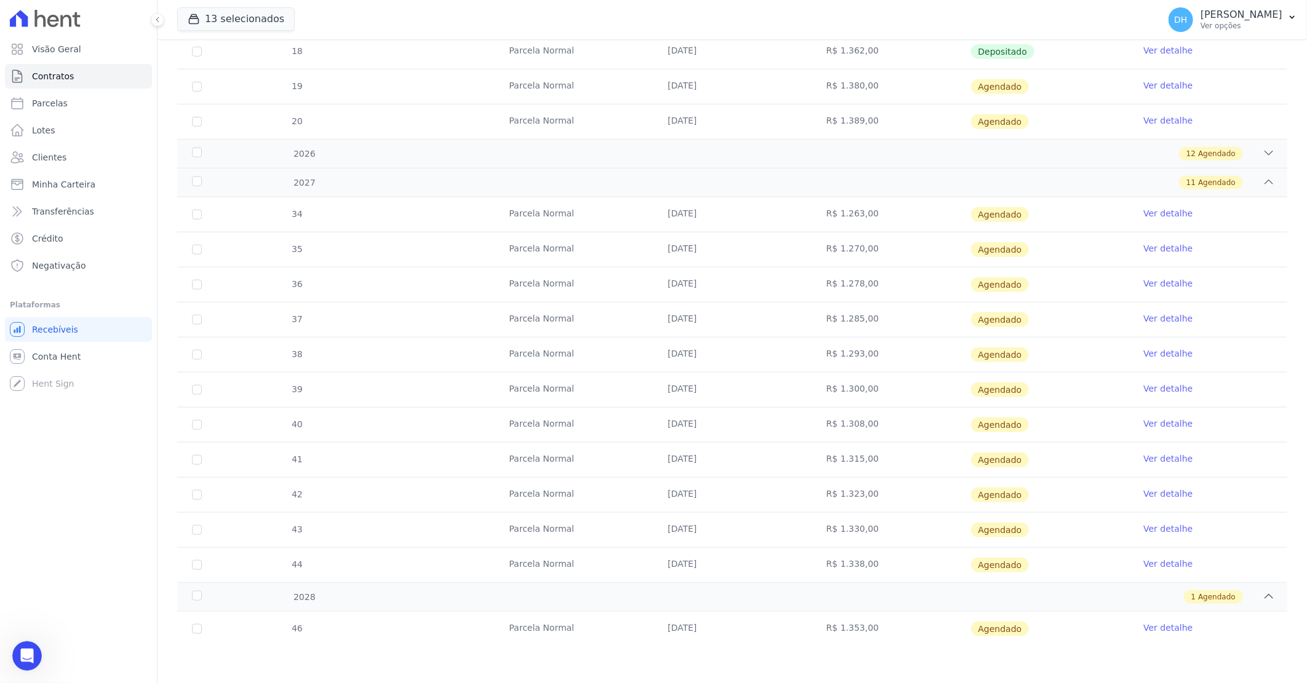
scroll to position [1871, 0]
click at [33, 655] on icon "Abertura do Messenger da Intercom" at bounding box center [25, 655] width 20 height 20
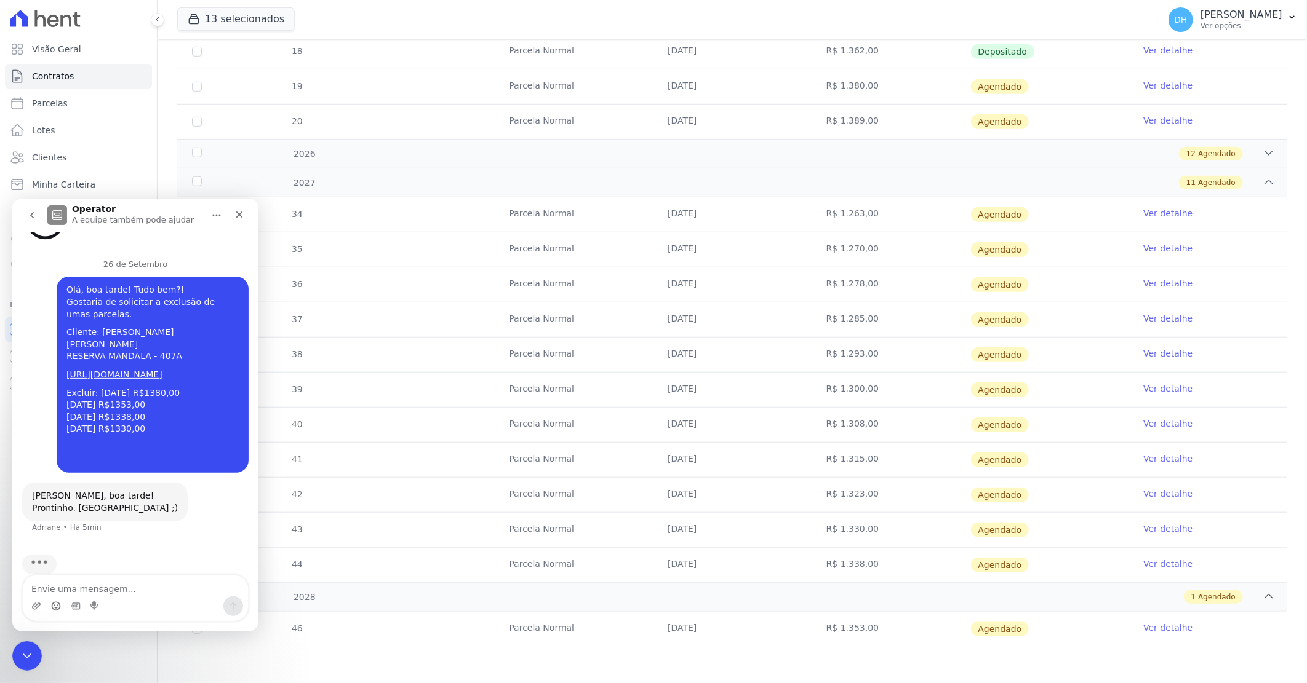
scroll to position [1871, 0]
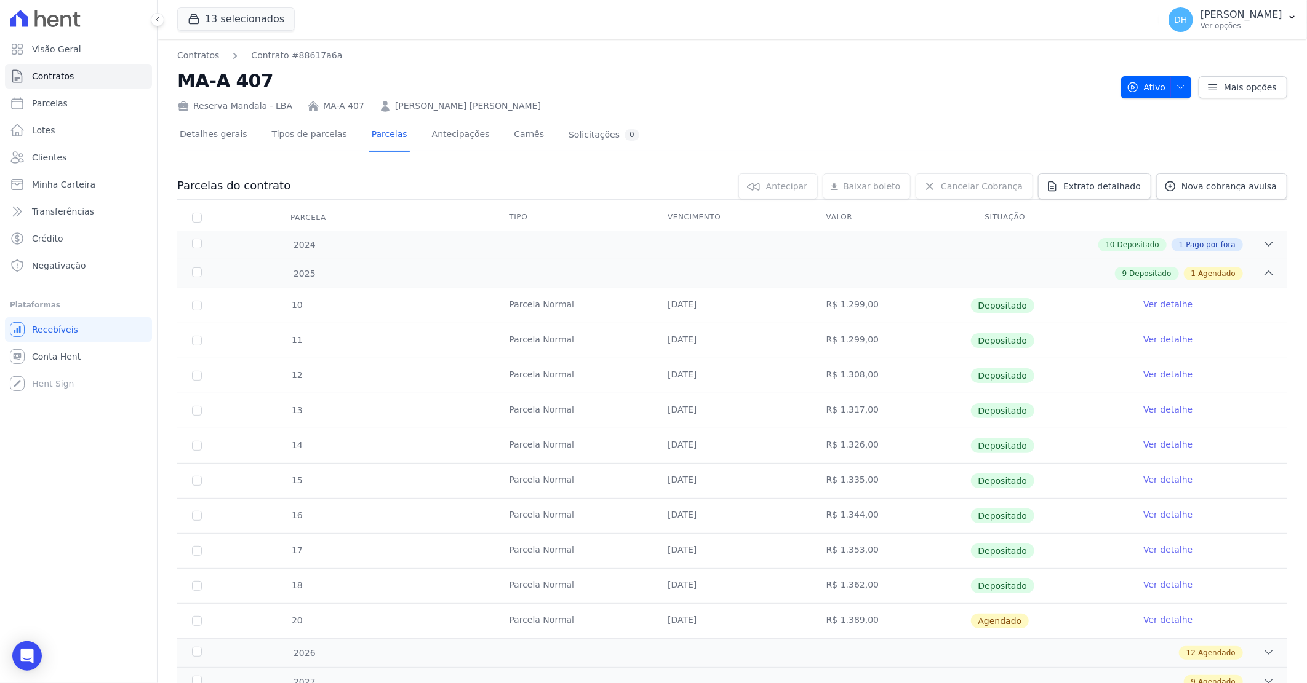
scroll to position [50, 0]
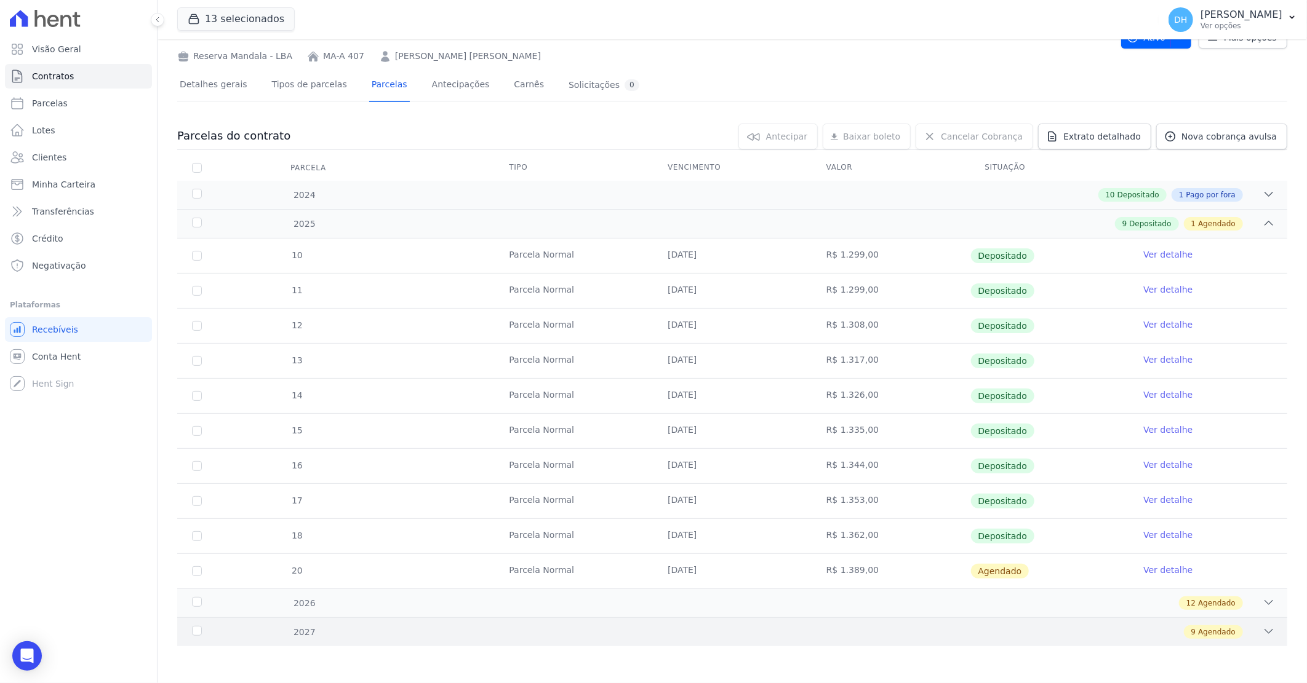
click at [701, 637] on div "9 Agendado" at bounding box center [787, 633] width 976 height 14
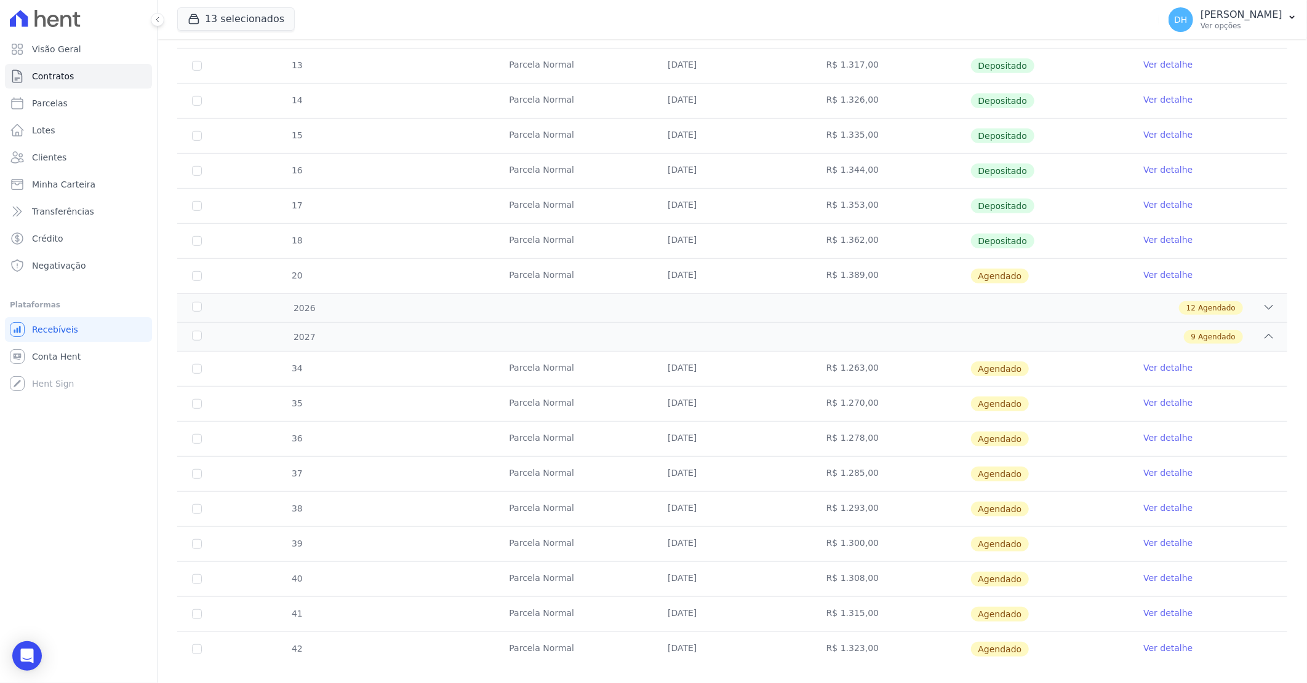
scroll to position [366, 0]
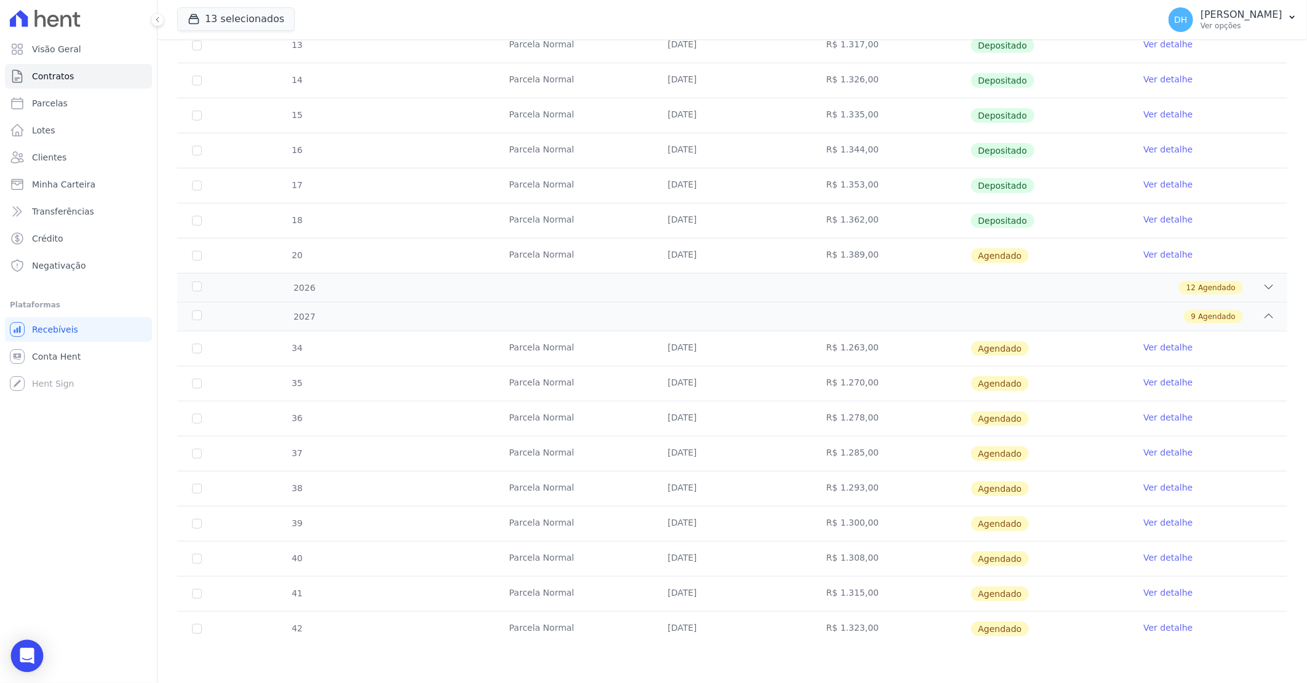
click at [22, 650] on icon "Open Intercom Messenger" at bounding box center [27, 656] width 14 height 16
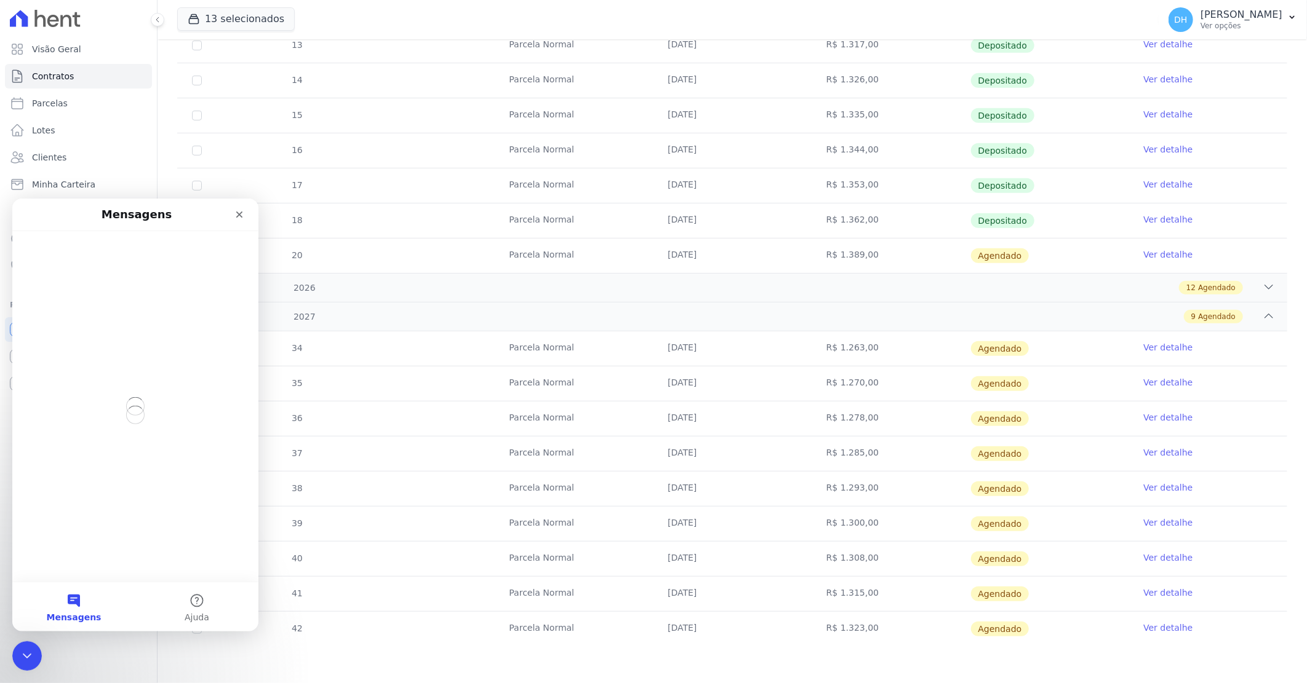
scroll to position [0, 0]
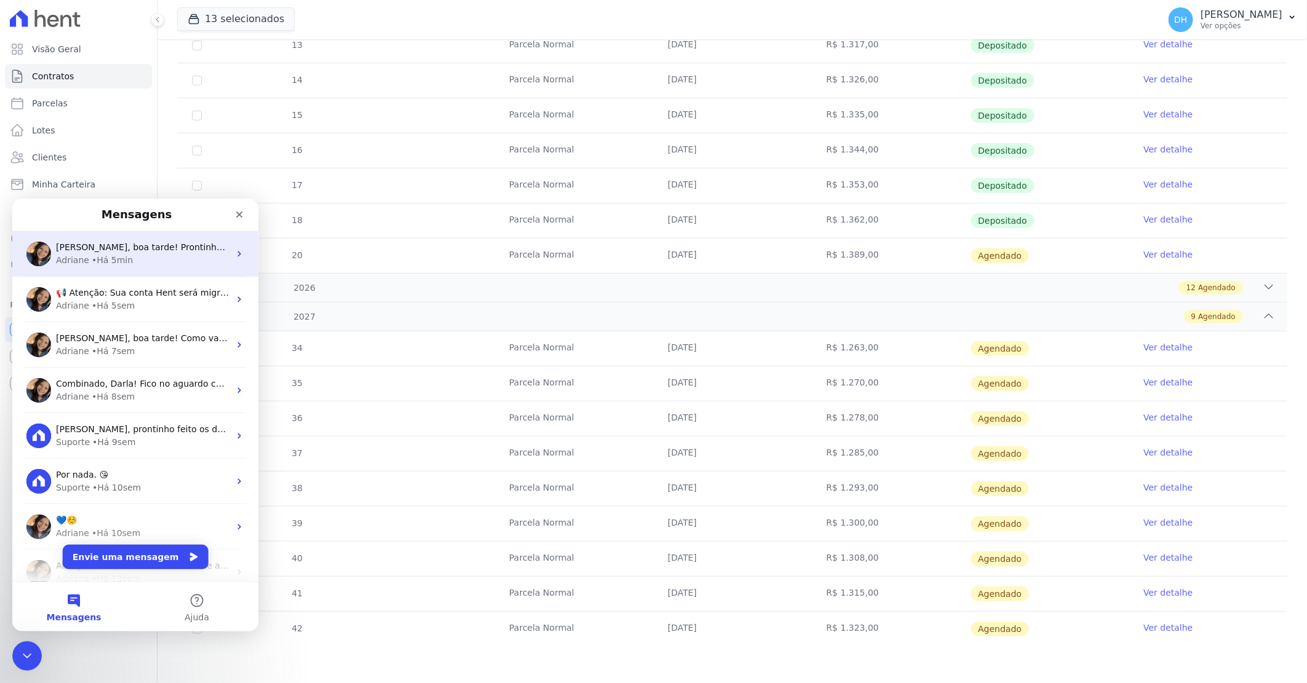
click at [169, 247] on span "Olá Darla, boa tarde! Prontinho. Parcelas descartadas. ;)" at bounding box center [191, 247] width 271 height 10
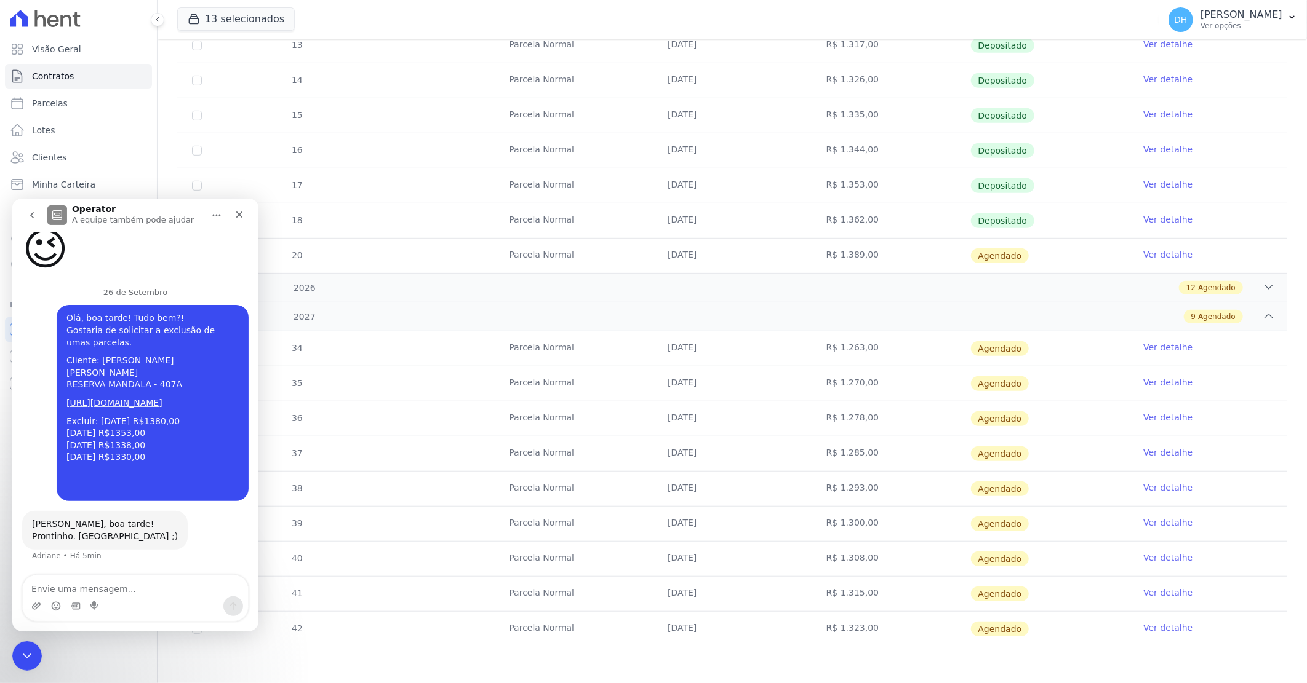
scroll to position [1823, 0]
click at [51, 608] on icon "Selecionador de Emoji" at bounding box center [56, 606] width 10 height 10
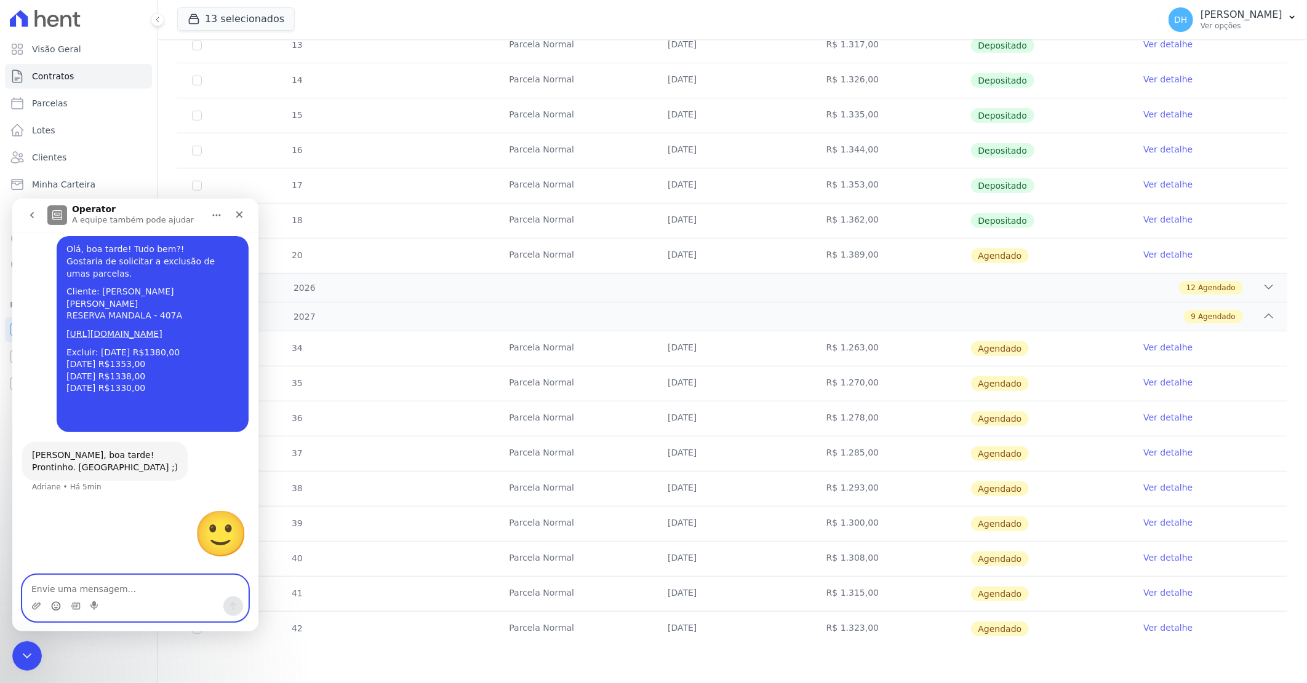
scroll to position [1892, 0]
click at [70, 588] on textarea "Envie uma mensagem..." at bounding box center [135, 585] width 225 height 21
type textarea "Muito obrigada."
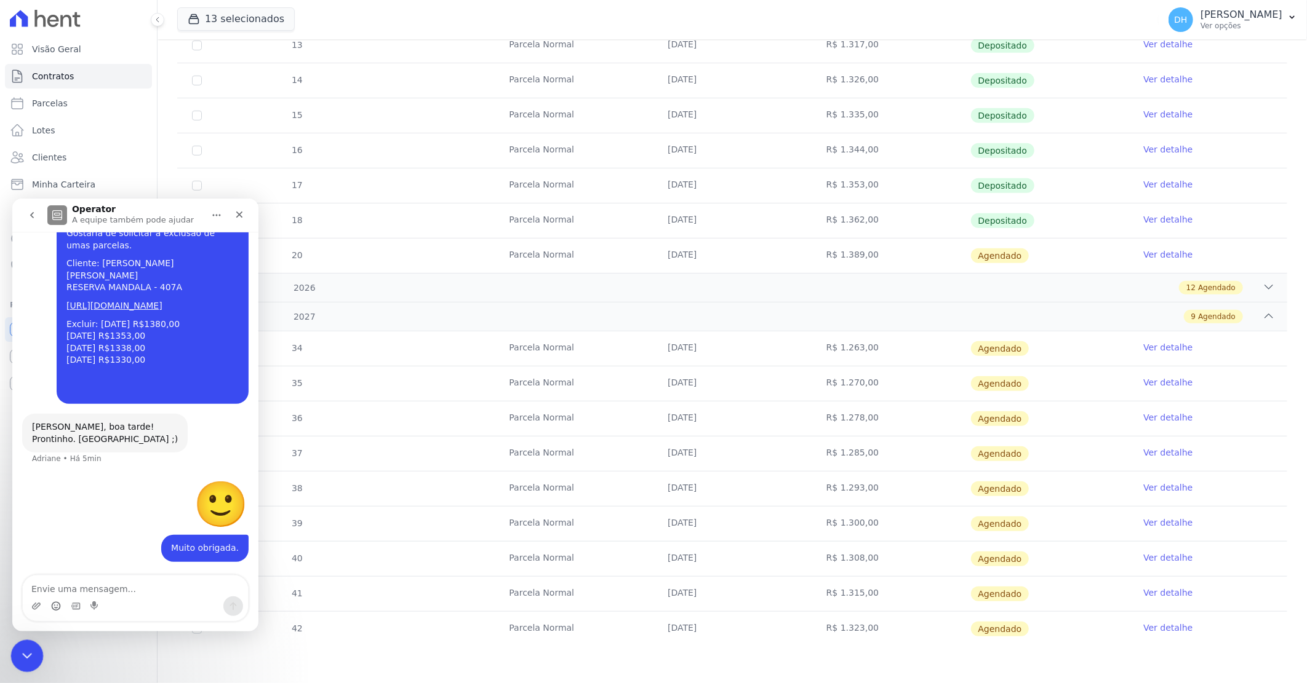
click at [20, 651] on icon "Encerramento do Messenger da Intercom" at bounding box center [25, 654] width 15 height 15
